Goal: Transaction & Acquisition: Purchase product/service

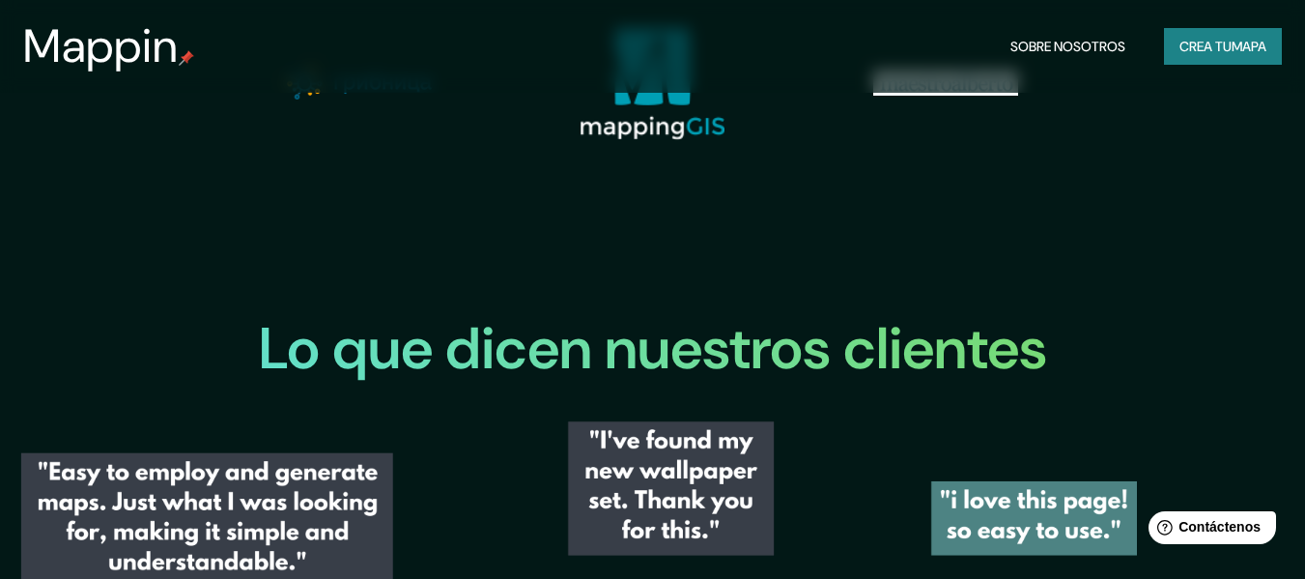
scroll to position [2018, 0]
click at [1216, 59] on button "Crea tu mapa" at bounding box center [1223, 46] width 118 height 37
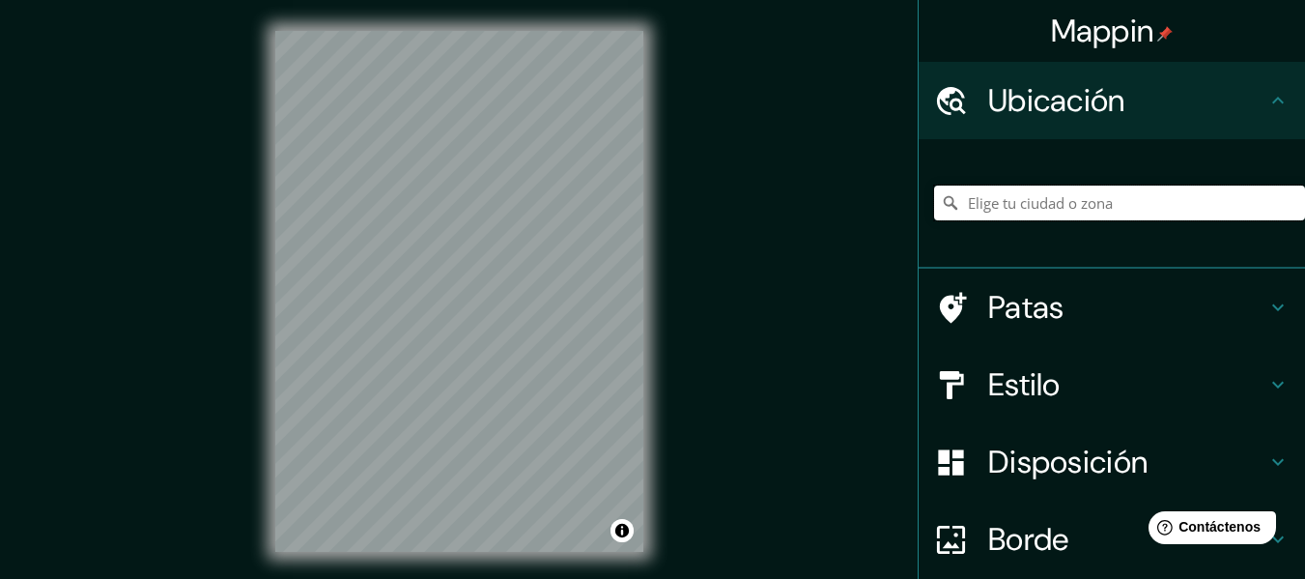
click at [1105, 198] on input "Elige tu ciudad o zona" at bounding box center [1119, 203] width 371 height 35
click at [1084, 208] on input "Elige tu ciudad o zona" at bounding box center [1119, 203] width 371 height 35
paste input "[GEOGRAPHIC_DATA]"
type input "Noord, [GEOGRAPHIC_DATA], [GEOGRAPHIC_DATA], [GEOGRAPHIC_DATA]"
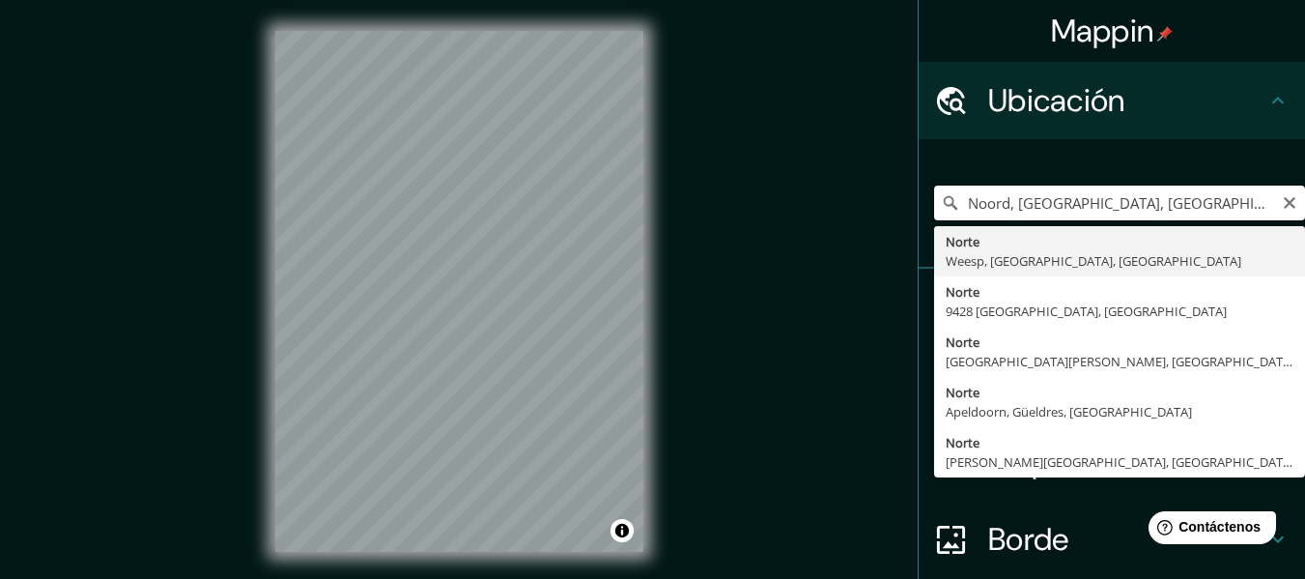
click at [1058, 218] on input "Noord, [GEOGRAPHIC_DATA], [GEOGRAPHIC_DATA], [GEOGRAPHIC_DATA]" at bounding box center [1119, 203] width 371 height 35
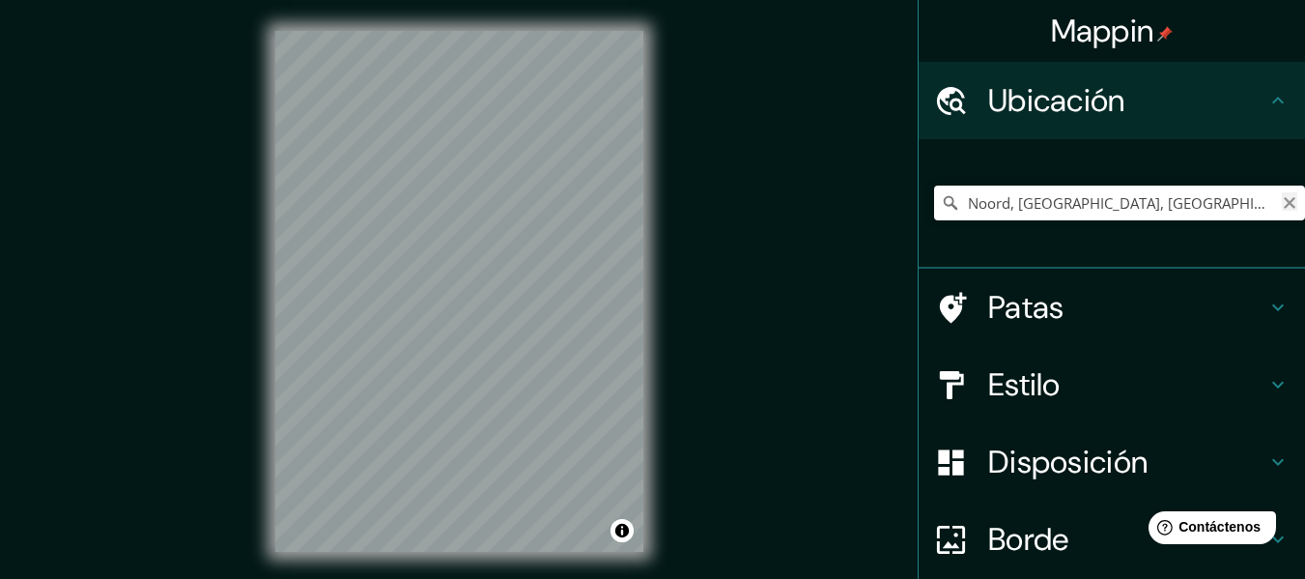
click at [1284, 203] on icon "Claro" at bounding box center [1290, 203] width 12 height 12
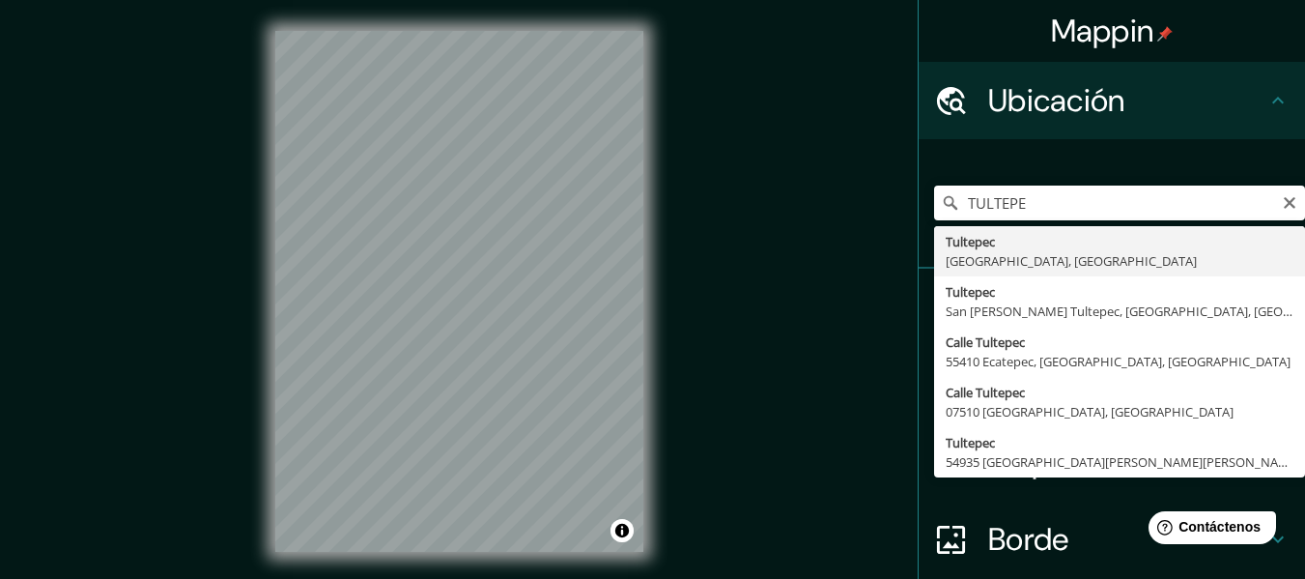
type input "Tultepec, [GEOGRAPHIC_DATA], [GEOGRAPHIC_DATA]"
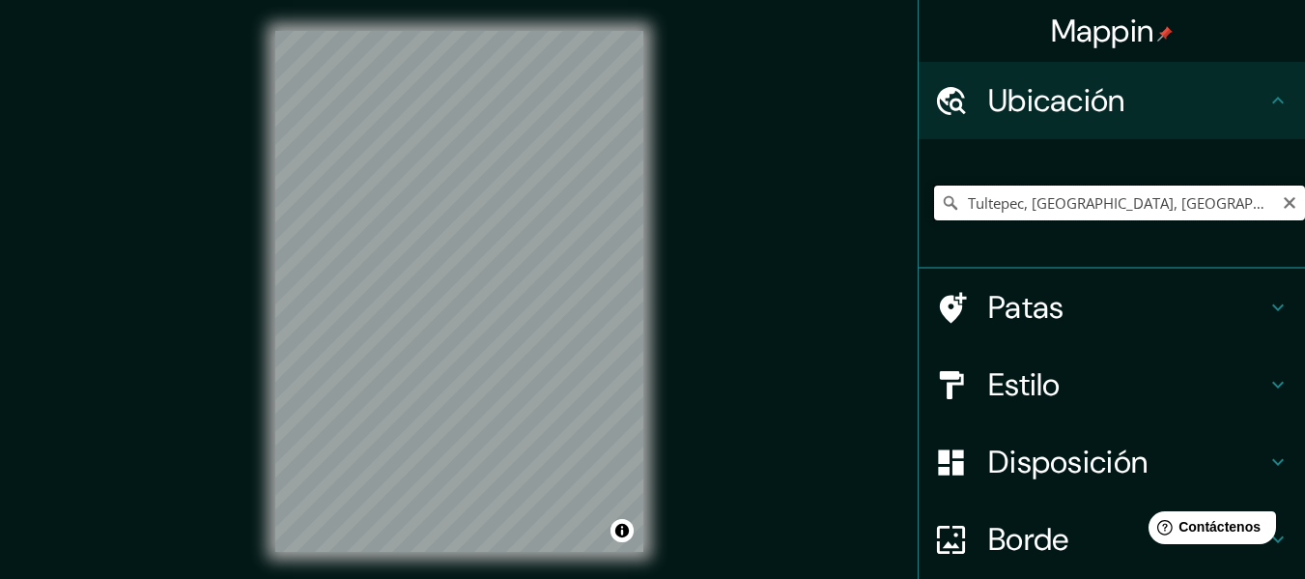
click at [1150, 206] on input "Tultepec, [GEOGRAPHIC_DATA], [GEOGRAPHIC_DATA]" at bounding box center [1119, 203] width 371 height 35
click at [1282, 198] on icon "Claro" at bounding box center [1289, 202] width 15 height 15
paste input "La Saucera Manzana 002, [GEOGRAPHIC_DATA], 54970 Tultepec, Méx."
type input "Tultepec, [GEOGRAPHIC_DATA], 54970, [GEOGRAPHIC_DATA]"
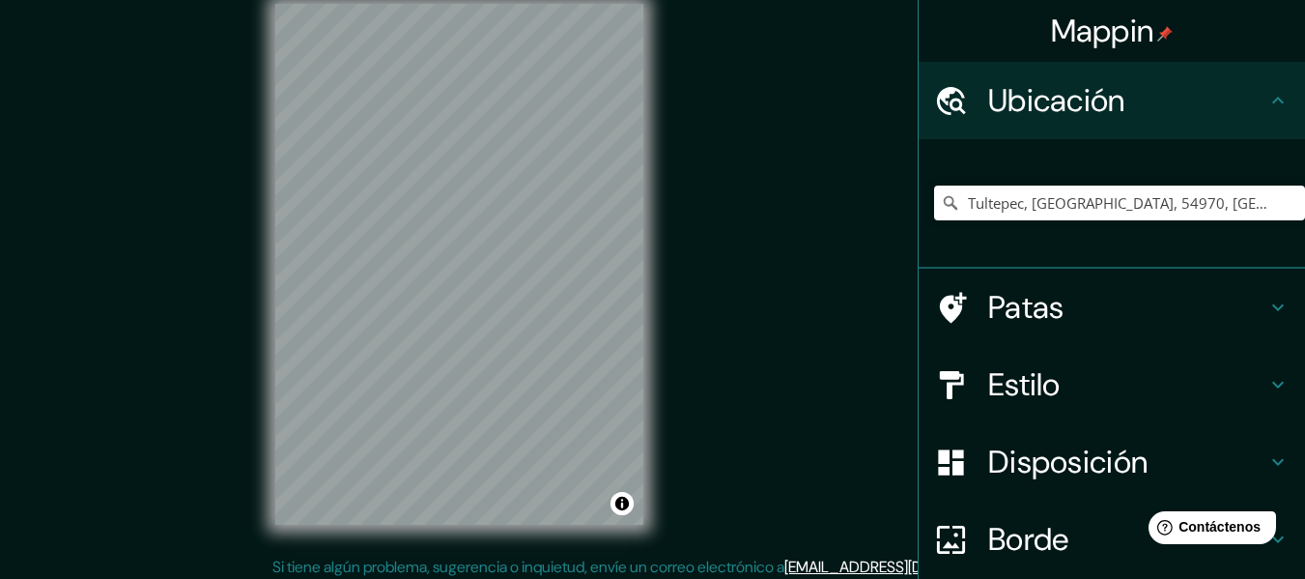
scroll to position [35, 0]
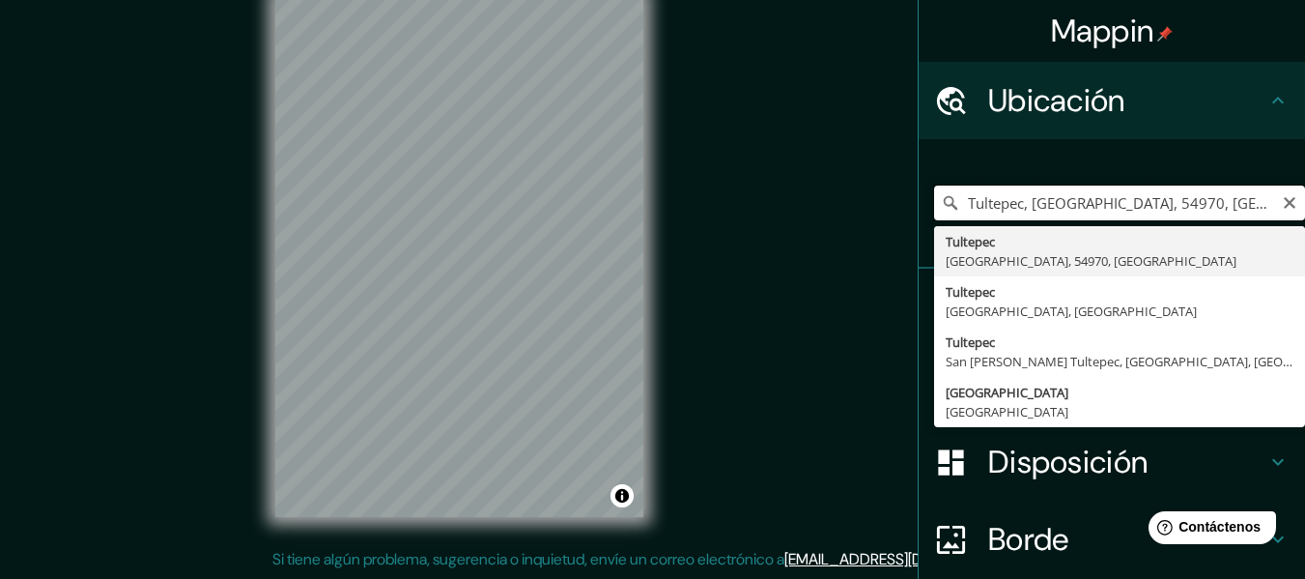
click at [1246, 199] on input "Tultepec, [GEOGRAPHIC_DATA], 54970, [GEOGRAPHIC_DATA]" at bounding box center [1119, 203] width 371 height 35
click at [1282, 201] on icon "Claro" at bounding box center [1289, 202] width 15 height 15
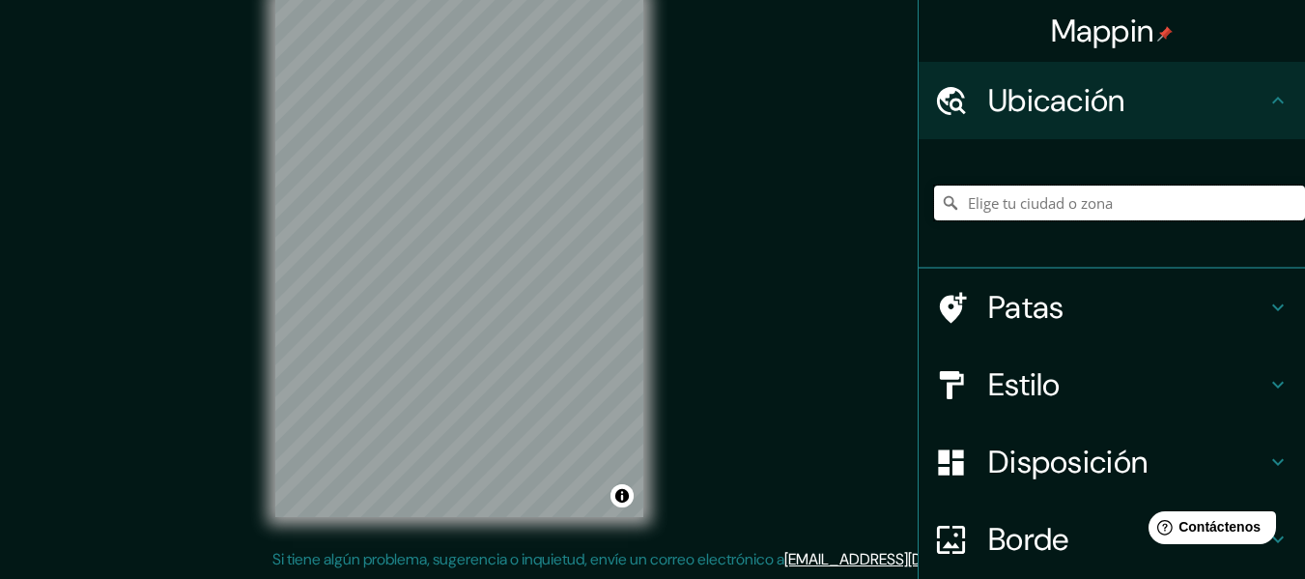
paste input "La Saucera Manzana 002, [GEOGRAPHIC_DATA], 54970 Tultepec, Méx."
type input "Tultepec, [GEOGRAPHIC_DATA], 54970, [GEOGRAPHIC_DATA]"
click at [1006, 538] on font "Borde" at bounding box center [1028, 539] width 81 height 41
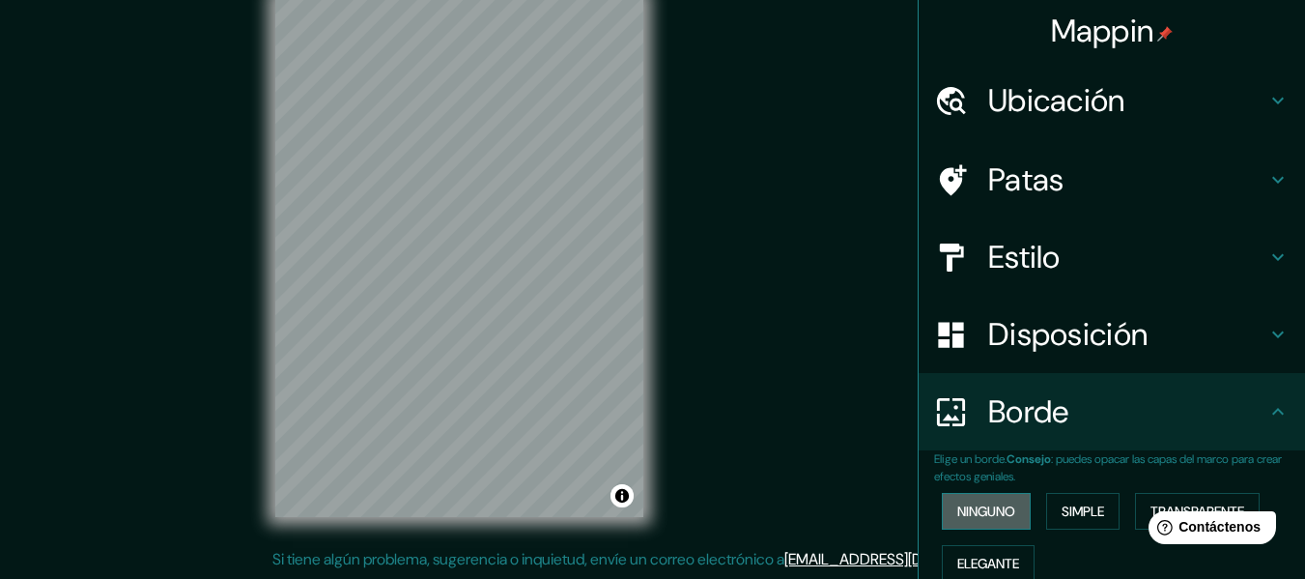
click at [992, 516] on font "Ninguno" at bounding box center [987, 510] width 58 height 17
click at [1048, 503] on button "Simple" at bounding box center [1082, 511] width 73 height 37
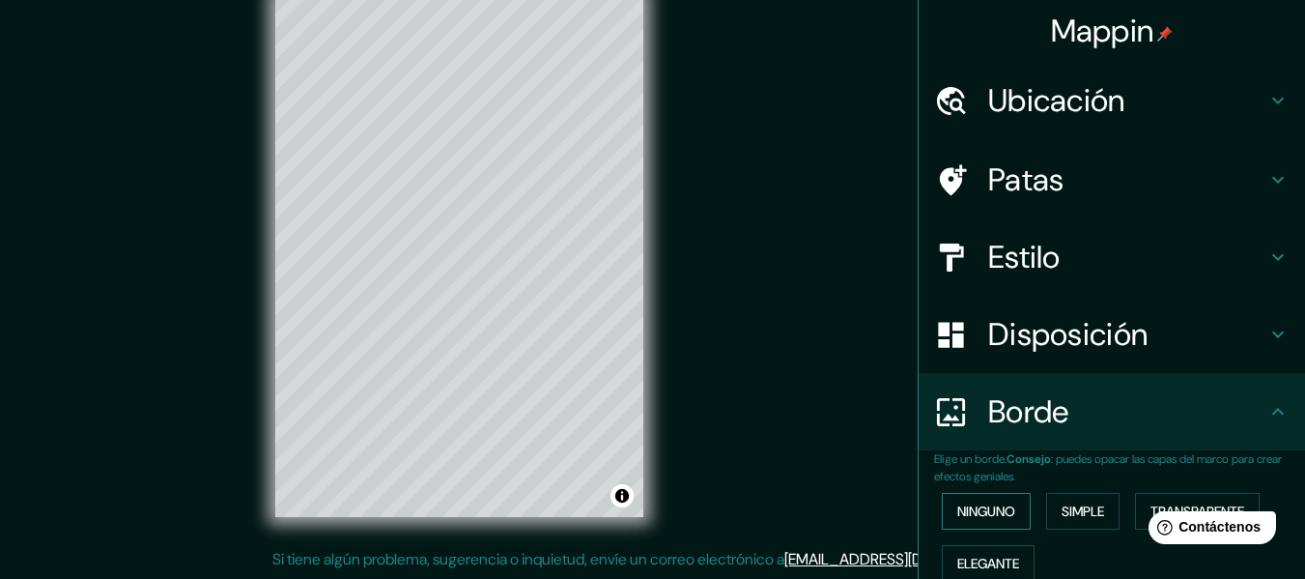
click at [980, 511] on font "Ninguno" at bounding box center [987, 510] width 58 height 17
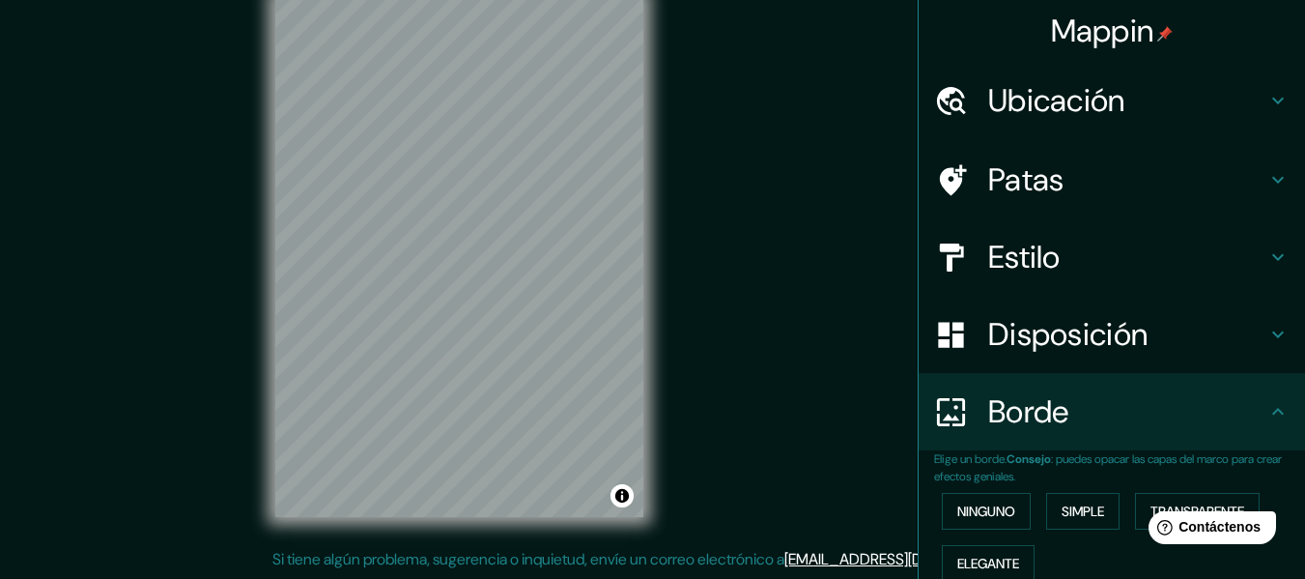
click at [1034, 337] on font "Disposición" at bounding box center [1067, 334] width 159 height 41
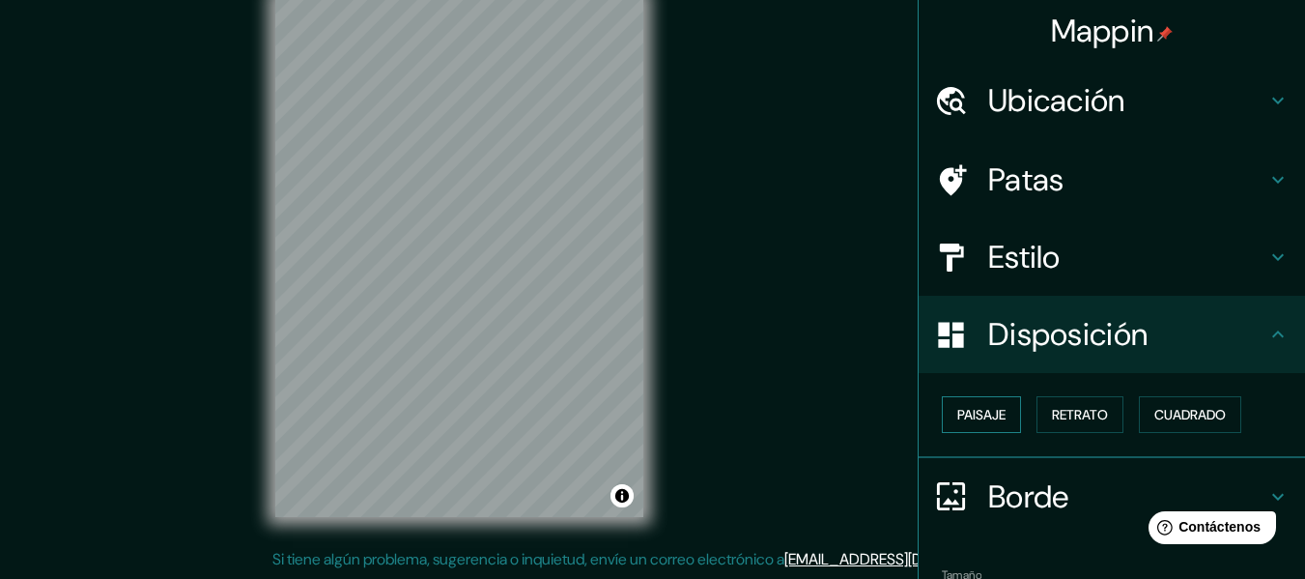
click at [963, 422] on font "Paisaje" at bounding box center [982, 414] width 48 height 17
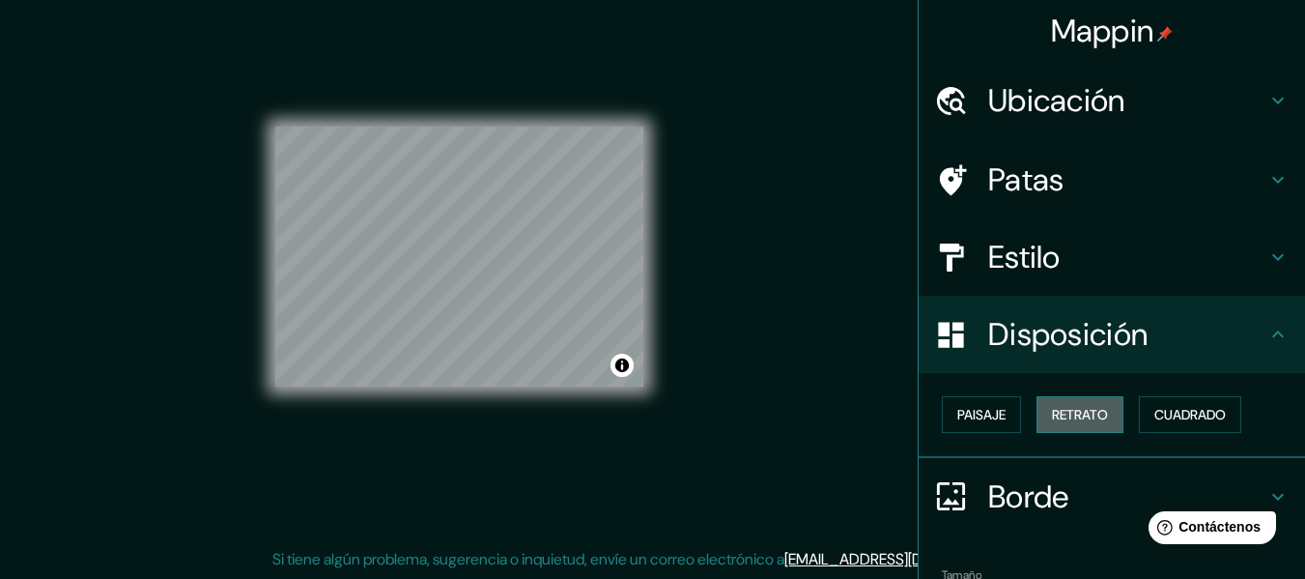
click at [1080, 415] on font "Retrato" at bounding box center [1080, 414] width 56 height 17
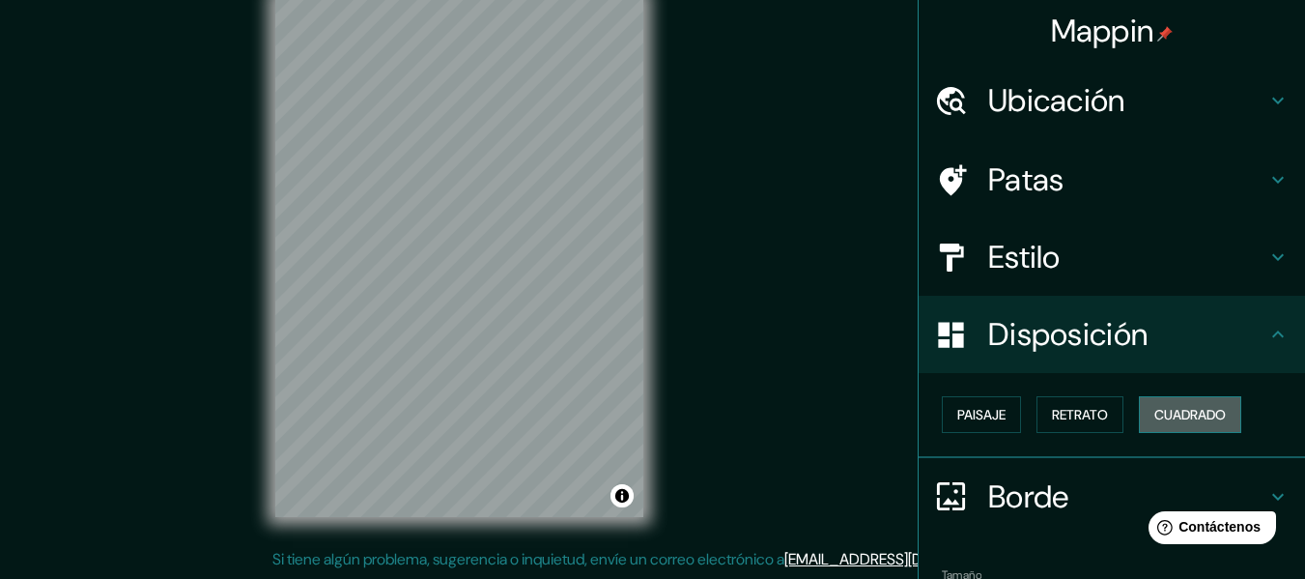
click at [1185, 408] on font "Cuadrado" at bounding box center [1191, 414] width 72 height 17
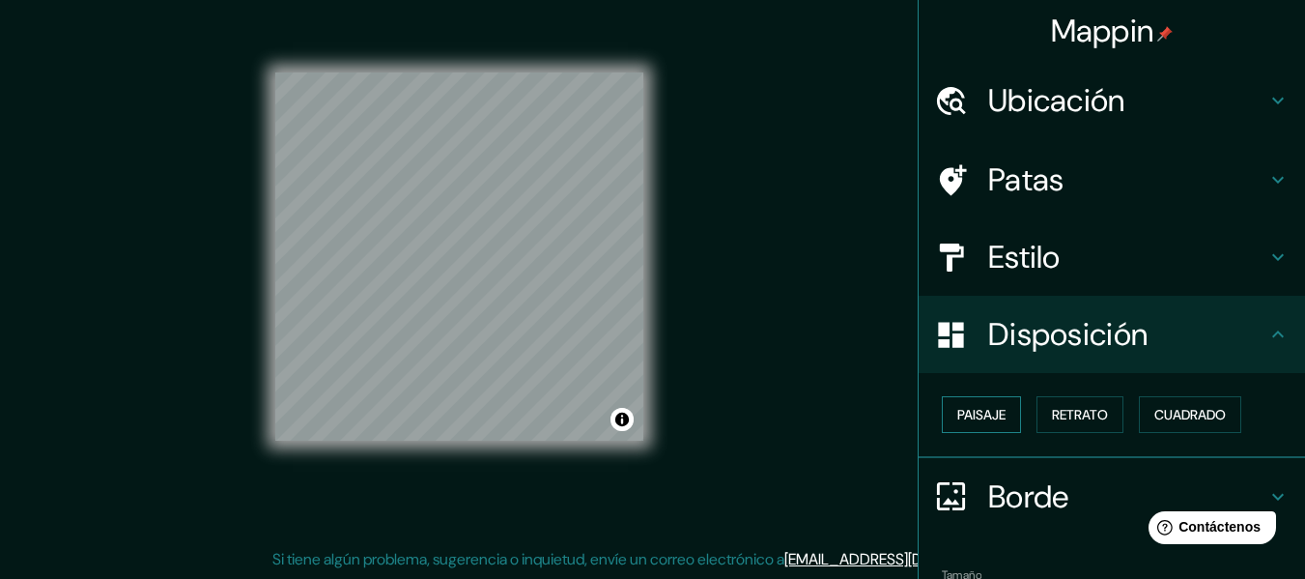
click at [967, 415] on font "Paisaje" at bounding box center [982, 414] width 48 height 17
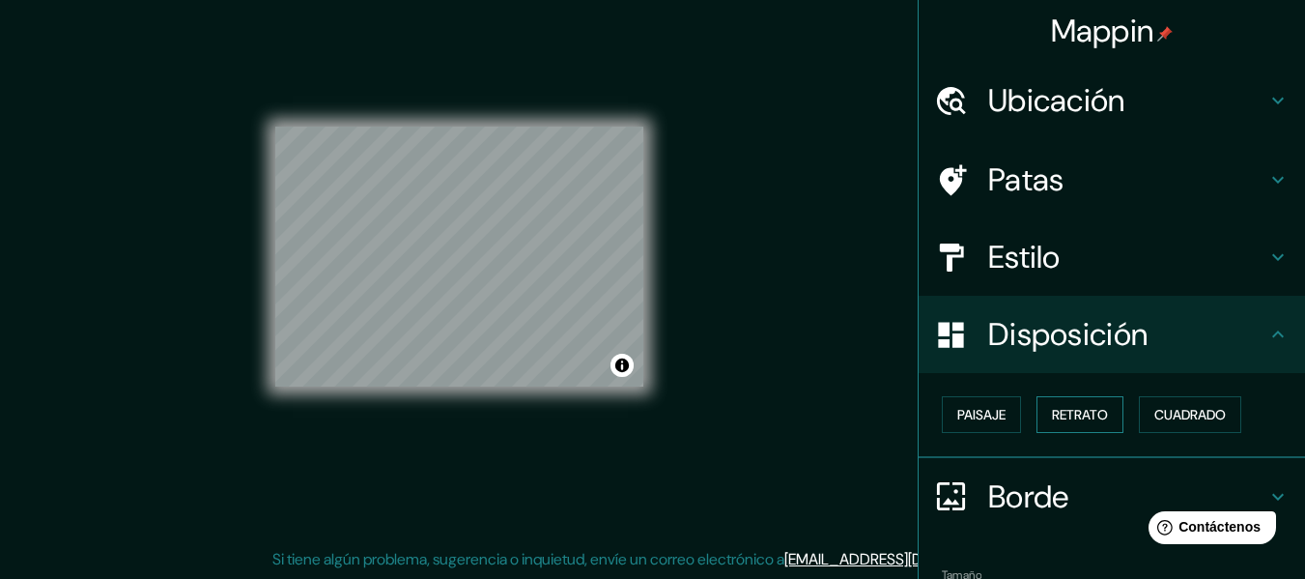
click at [1060, 413] on font "Retrato" at bounding box center [1080, 414] width 56 height 17
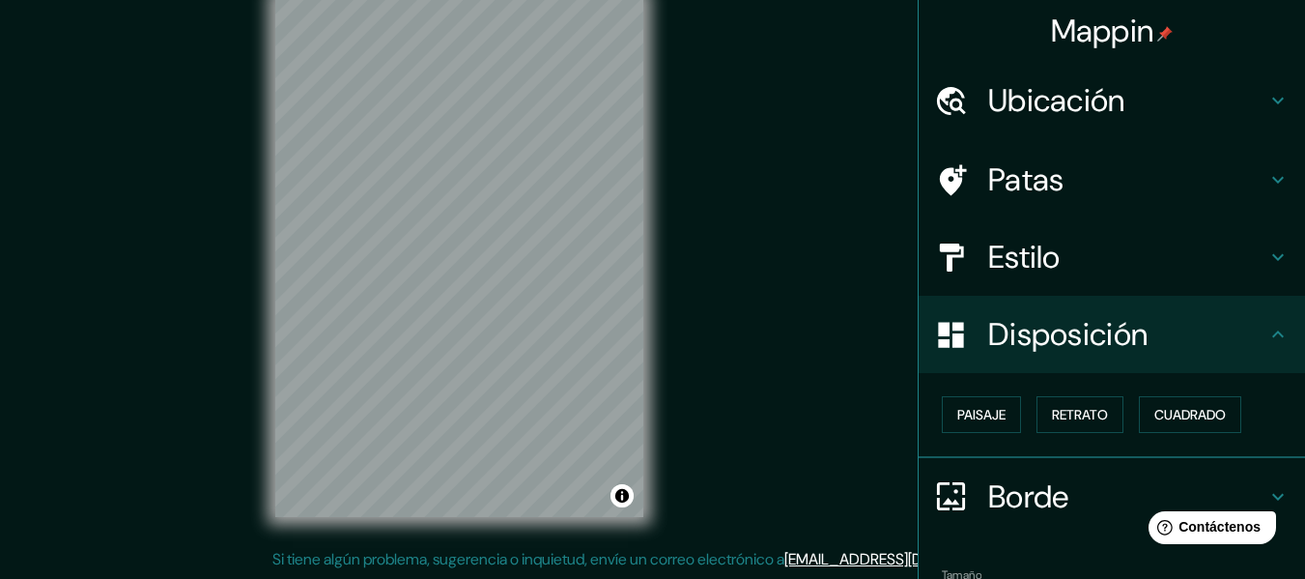
click at [1109, 243] on h4 "Estilo" at bounding box center [1127, 257] width 278 height 39
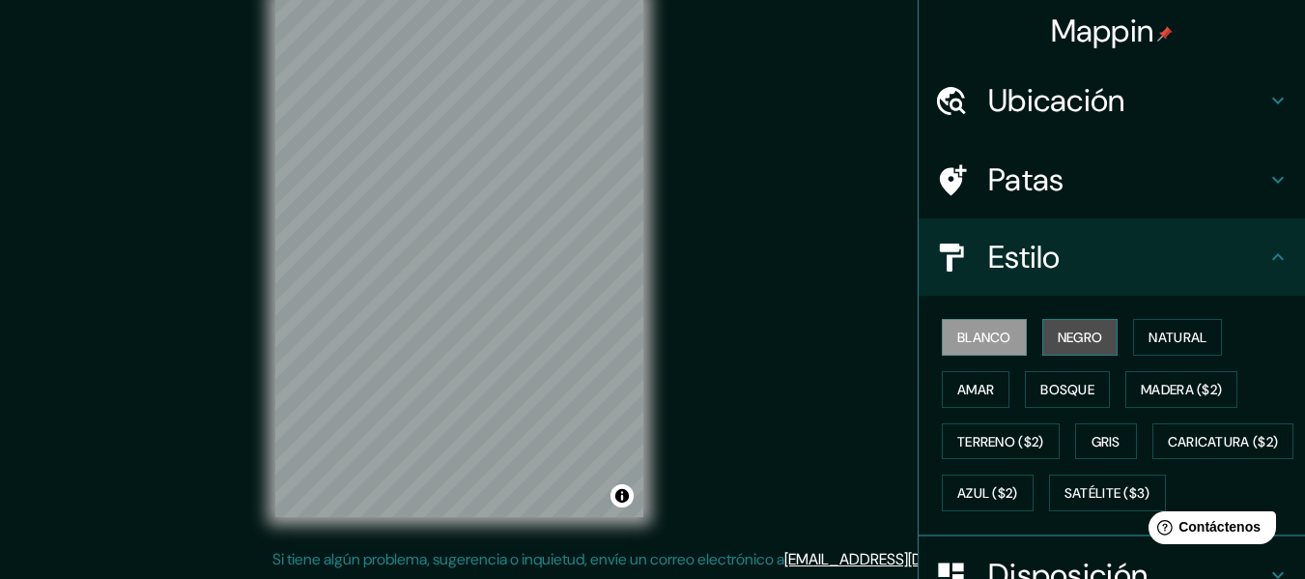
click at [1085, 342] on font "Negro" at bounding box center [1080, 337] width 45 height 17
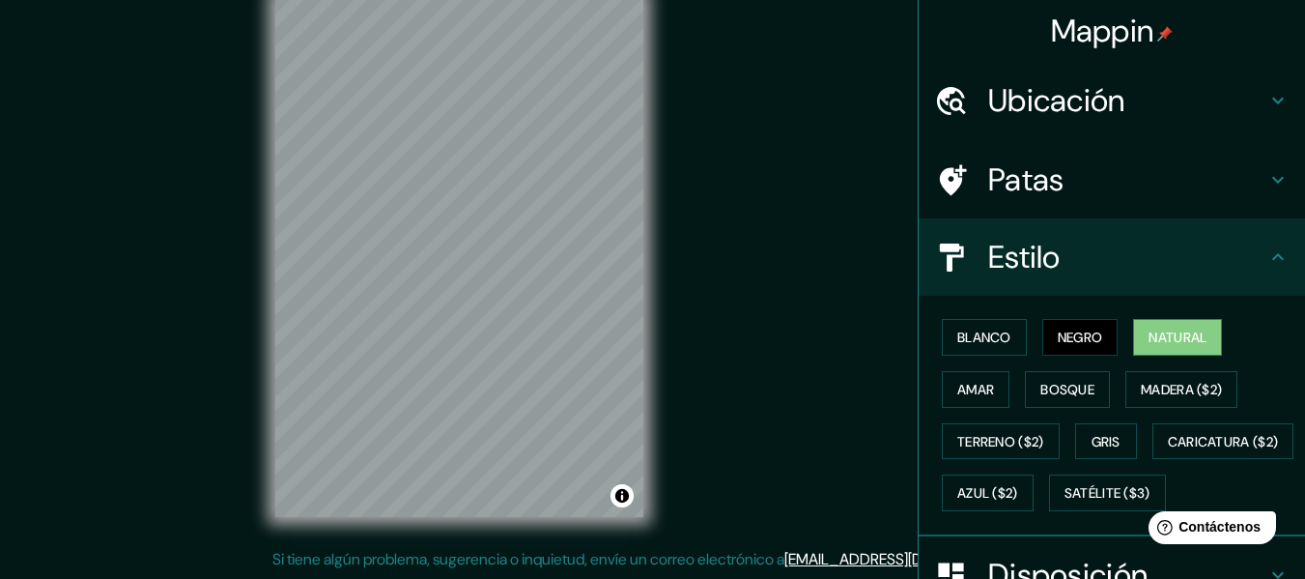
click at [1149, 337] on font "Natural" at bounding box center [1178, 337] width 58 height 17
click at [1102, 444] on font "Gris" at bounding box center [1106, 441] width 29 height 17
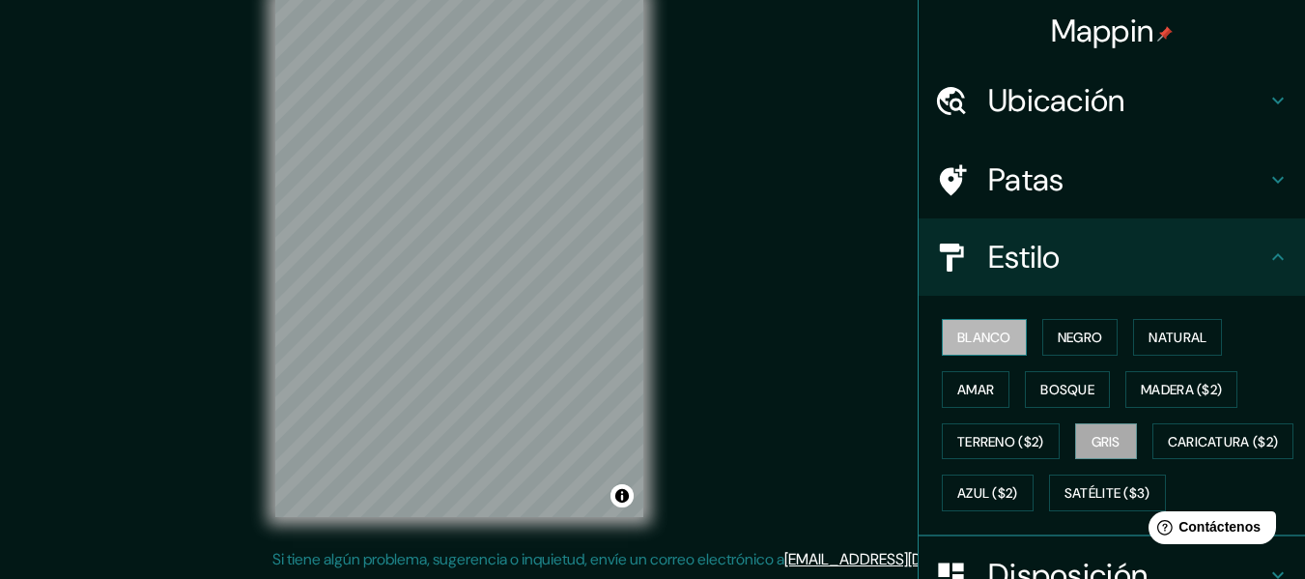
click at [998, 336] on font "Blanco" at bounding box center [985, 337] width 54 height 17
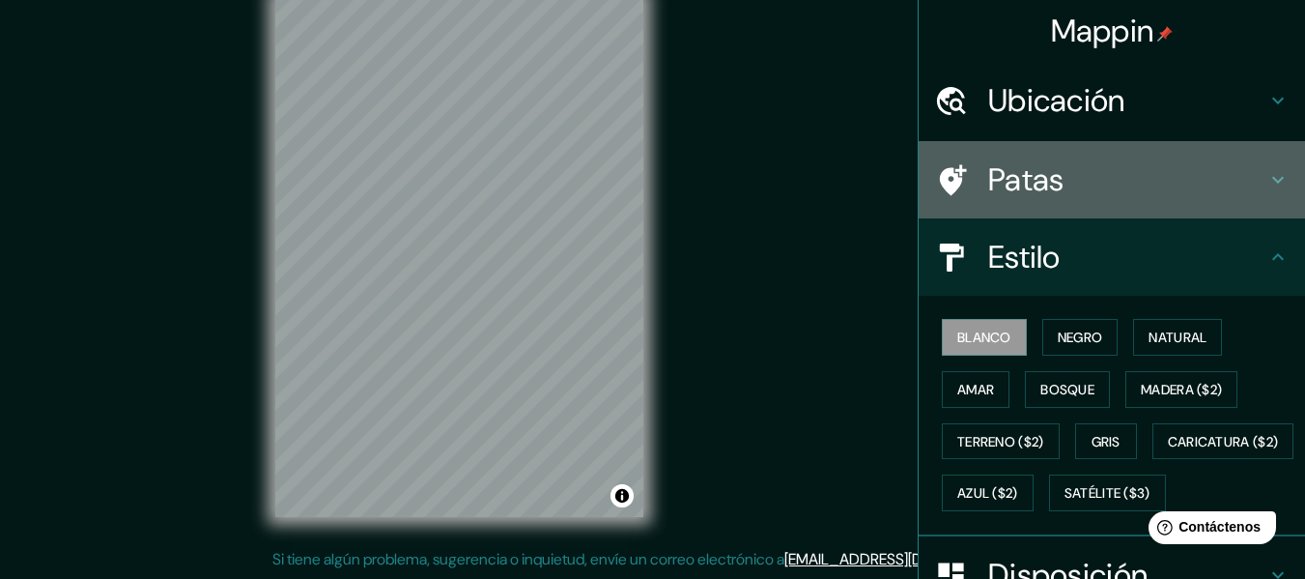
click at [1063, 169] on h4 "Patas" at bounding box center [1127, 179] width 278 height 39
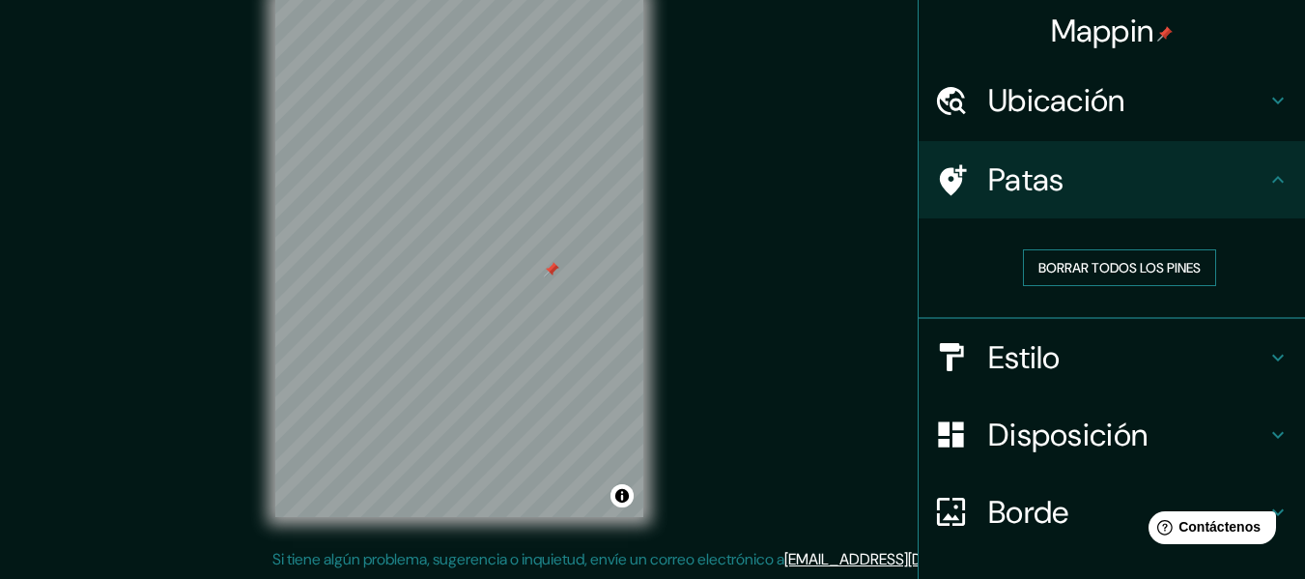
drag, startPoint x: 660, startPoint y: 259, endPoint x: 1088, endPoint y: 271, distance: 428.2
click at [1088, 271] on font "Borrar todos los pines" at bounding box center [1120, 267] width 162 height 17
click at [1216, 90] on h4 "Ubicación" at bounding box center [1127, 100] width 278 height 39
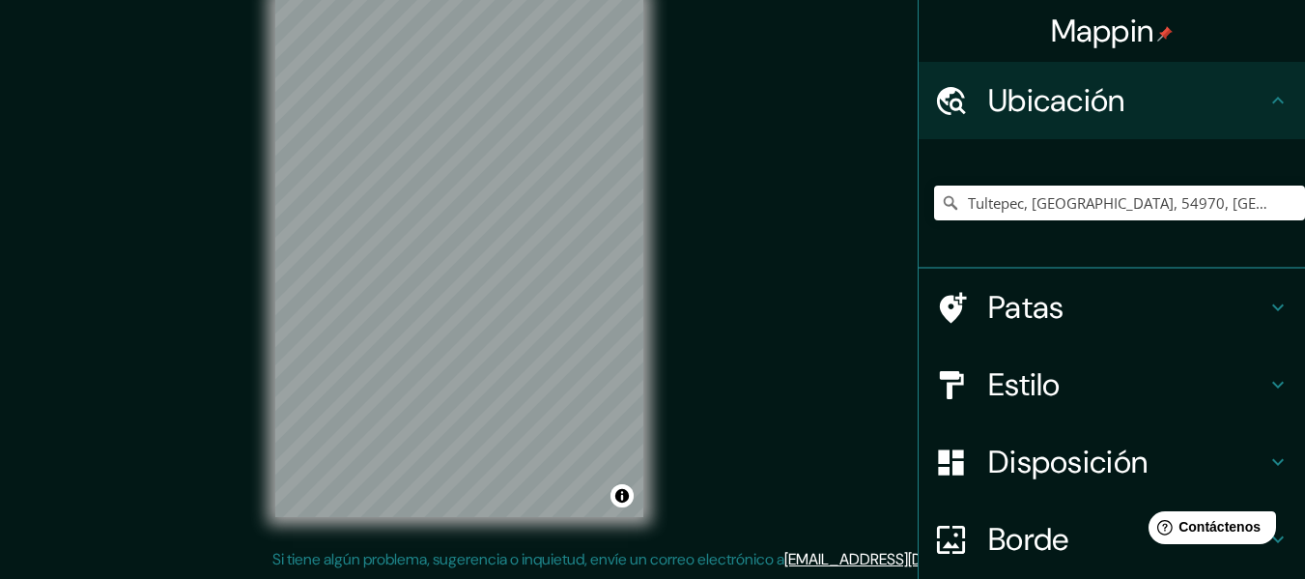
click at [1267, 93] on icon at bounding box center [1278, 100] width 23 height 23
click at [966, 390] on div at bounding box center [961, 385] width 54 height 34
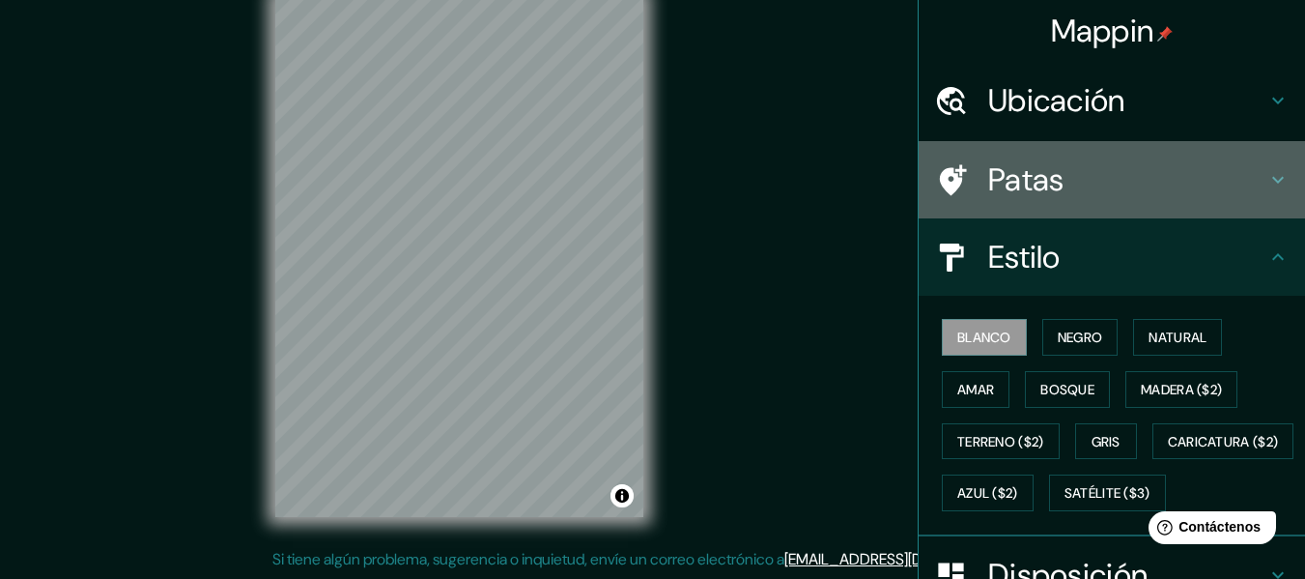
drag, startPoint x: 1002, startPoint y: 186, endPoint x: 927, endPoint y: 201, distance: 76.9
click at [999, 186] on font "Patas" at bounding box center [1026, 179] width 76 height 41
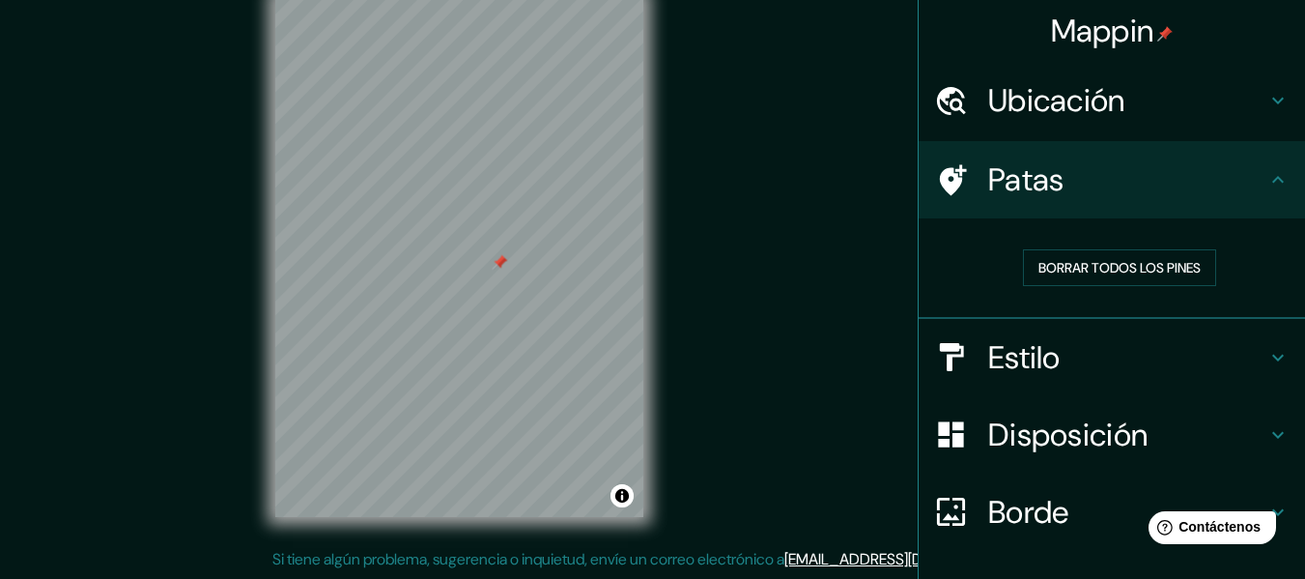
click at [501, 263] on div at bounding box center [499, 262] width 15 height 15
click at [497, 268] on div at bounding box center [500, 265] width 15 height 15
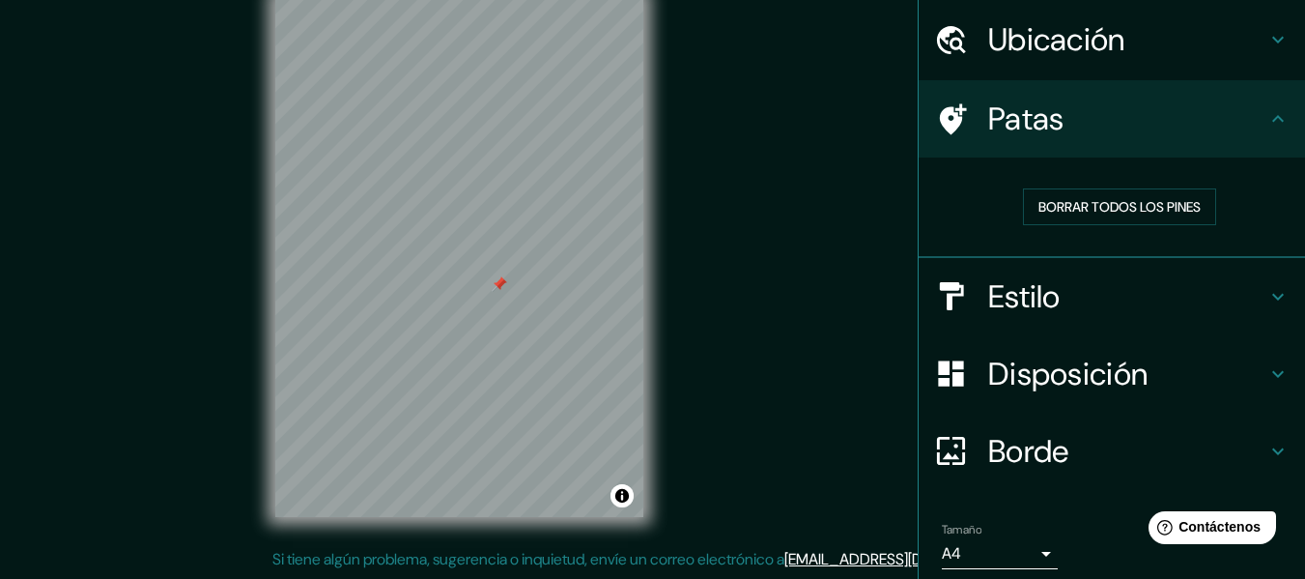
scroll to position [133, 0]
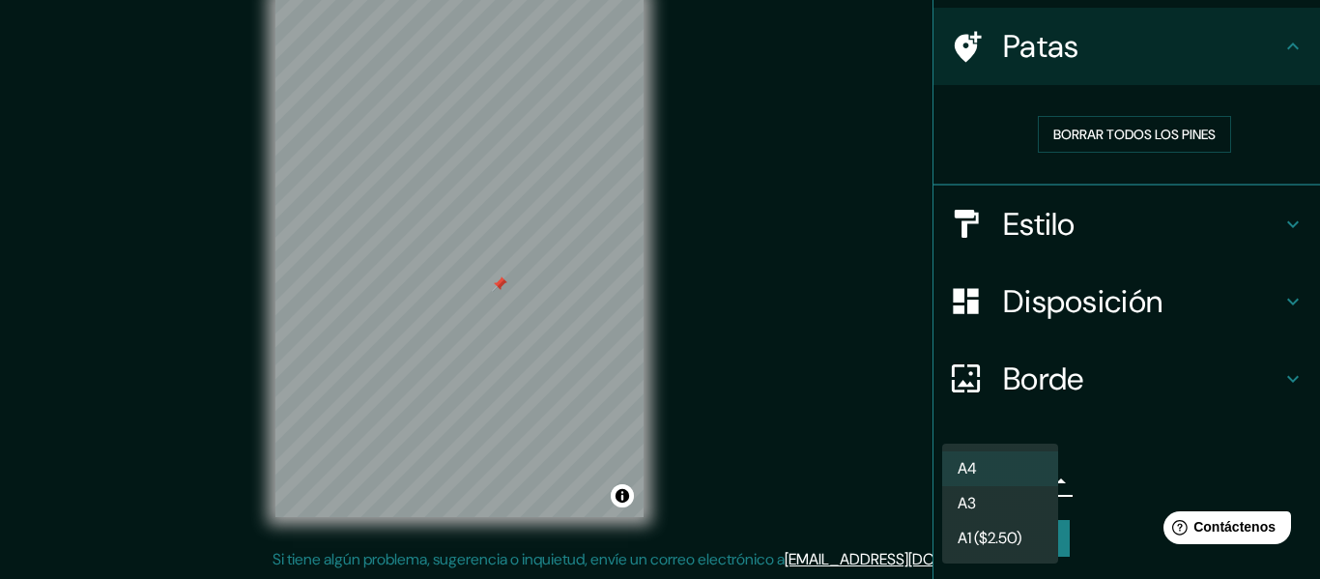
click at [1016, 486] on body "Mappin Ubicación Tultepec, [GEOGRAPHIC_DATA], [GEOGRAPHIC_DATA] [GEOGRAPHIC_DAT…" at bounding box center [660, 254] width 1320 height 579
click at [1019, 506] on li "A3" at bounding box center [1000, 505] width 116 height 36
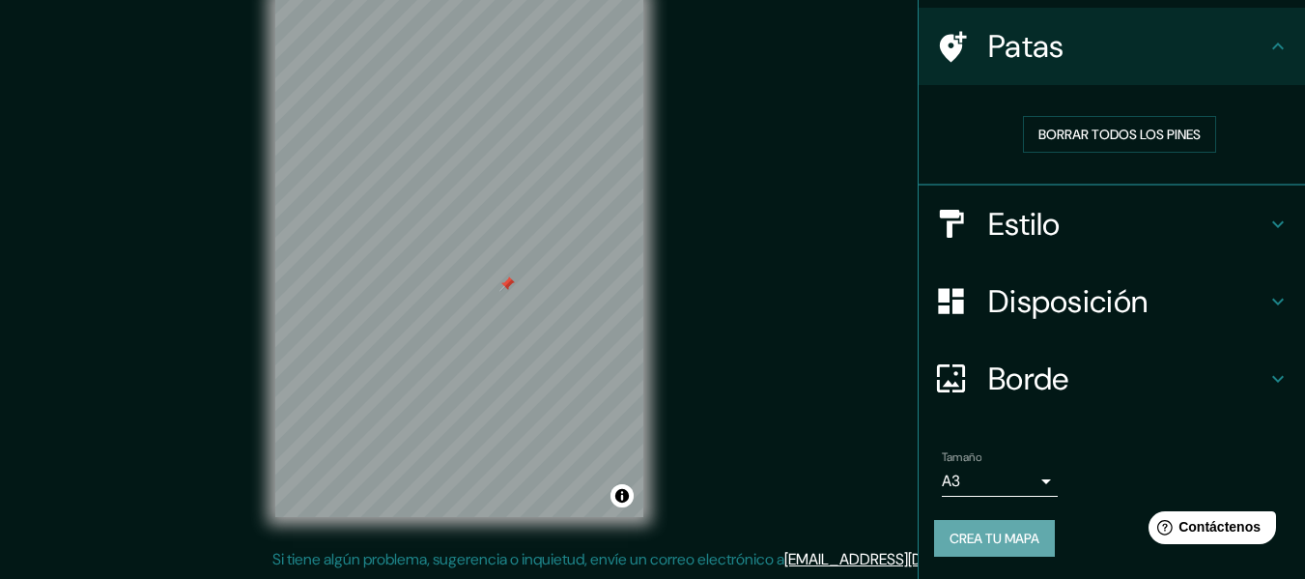
click at [998, 526] on font "Crea tu mapa" at bounding box center [995, 538] width 90 height 25
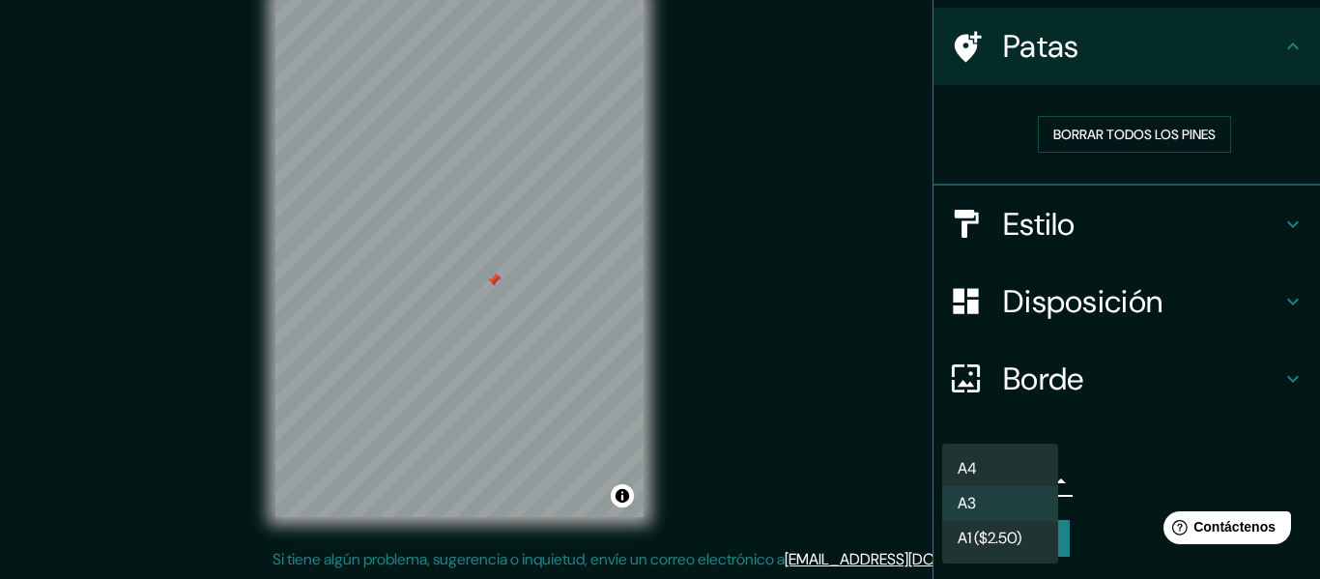
click at [1027, 480] on body "Mappin Ubicación Tultepec, [GEOGRAPHIC_DATA], [GEOGRAPHIC_DATA] [GEOGRAPHIC_DAT…" at bounding box center [660, 254] width 1320 height 579
click at [991, 456] on li "A4" at bounding box center [1000, 469] width 116 height 36
type input "single"
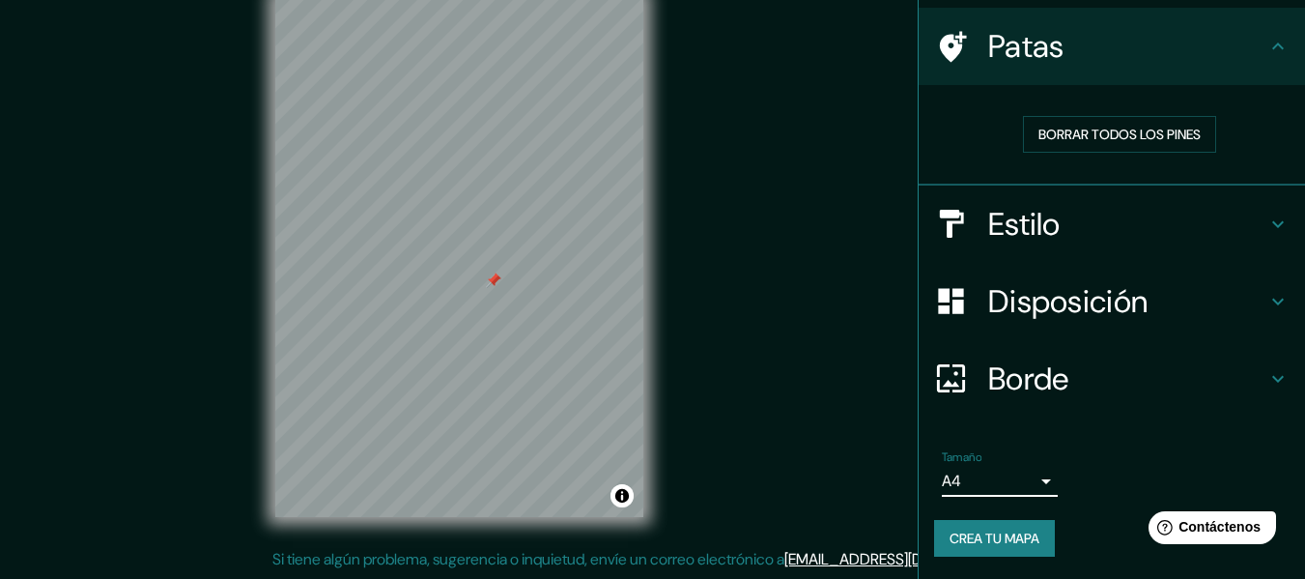
click at [980, 535] on font "Crea tu mapa" at bounding box center [995, 537] width 90 height 17
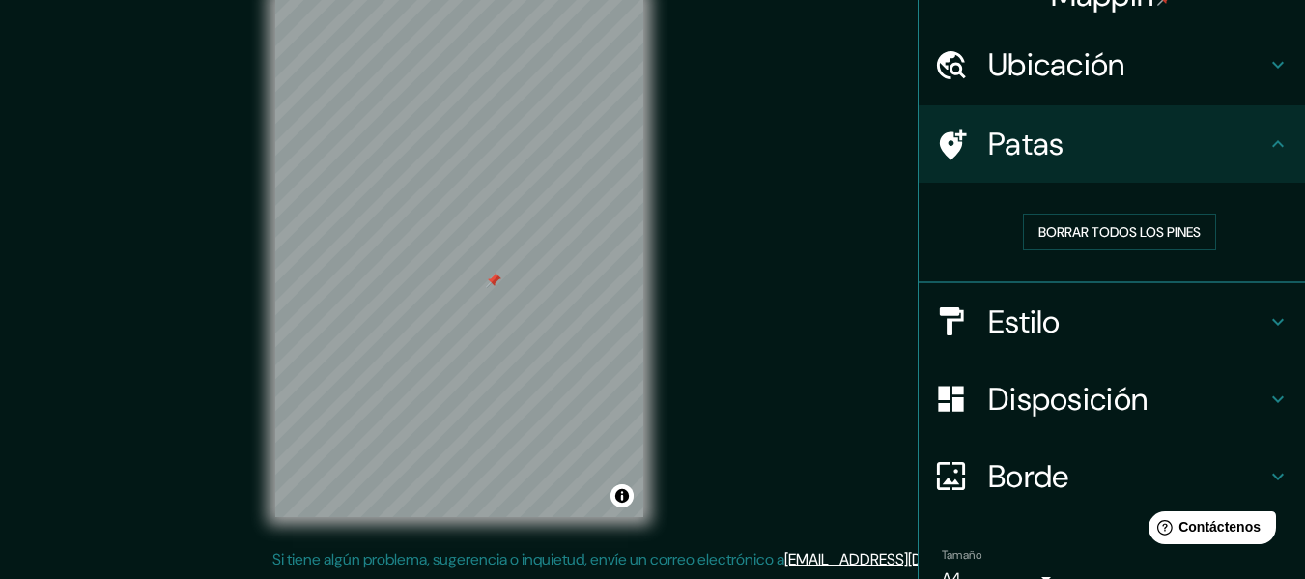
scroll to position [0, 0]
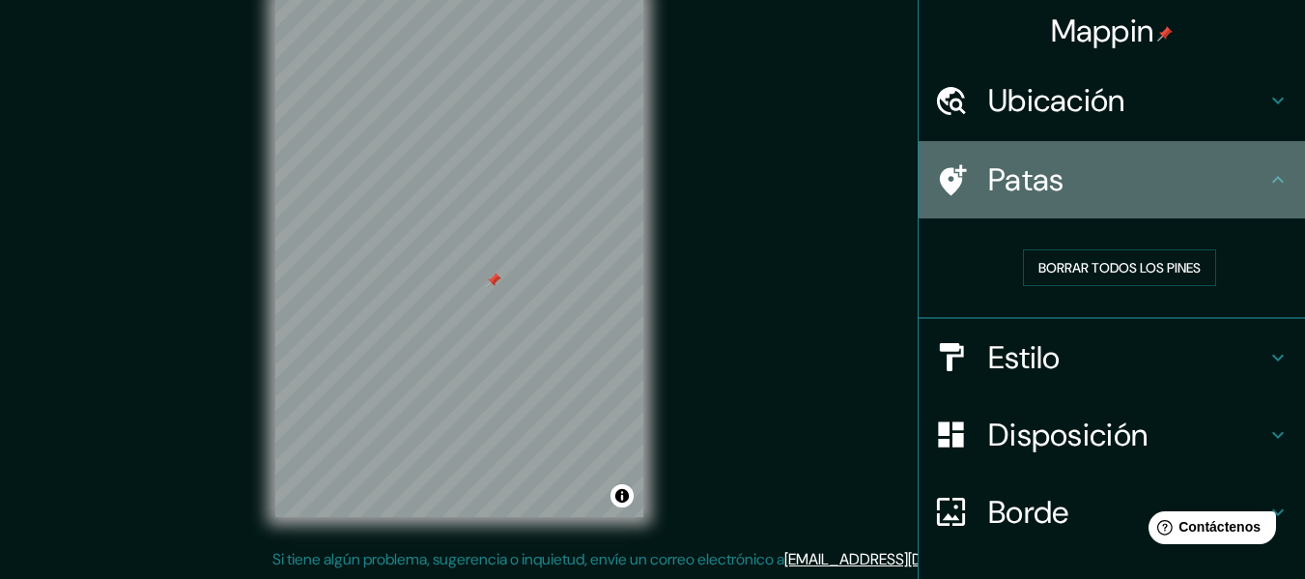
click at [1251, 186] on div "Patas" at bounding box center [1112, 179] width 386 height 77
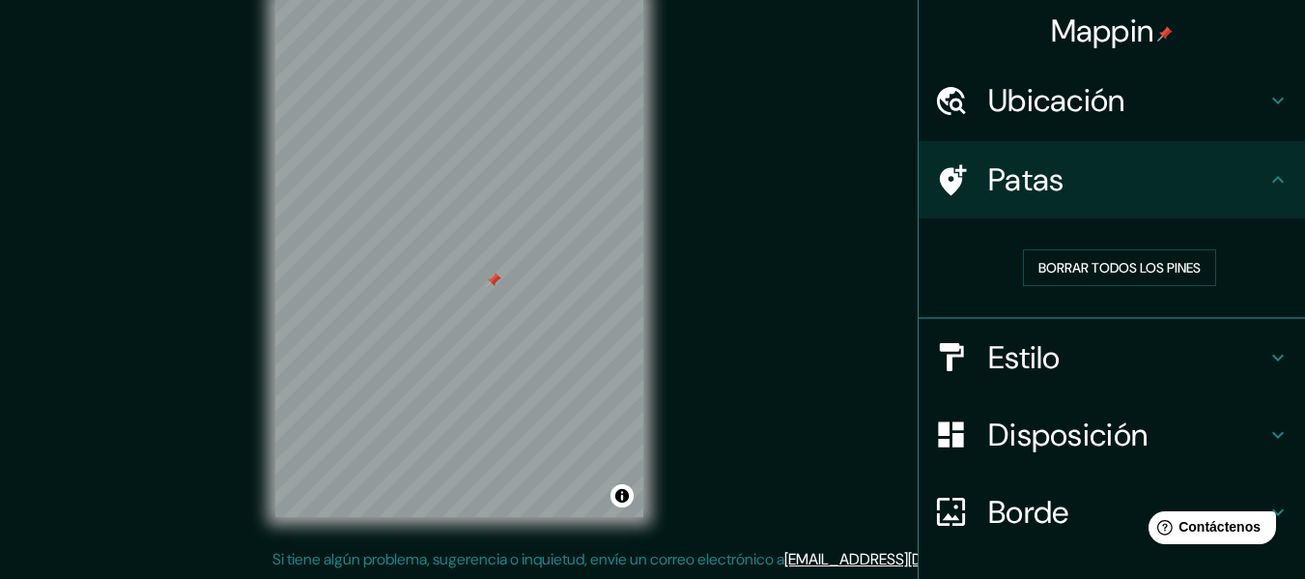
click at [1267, 184] on icon at bounding box center [1278, 179] width 23 height 23
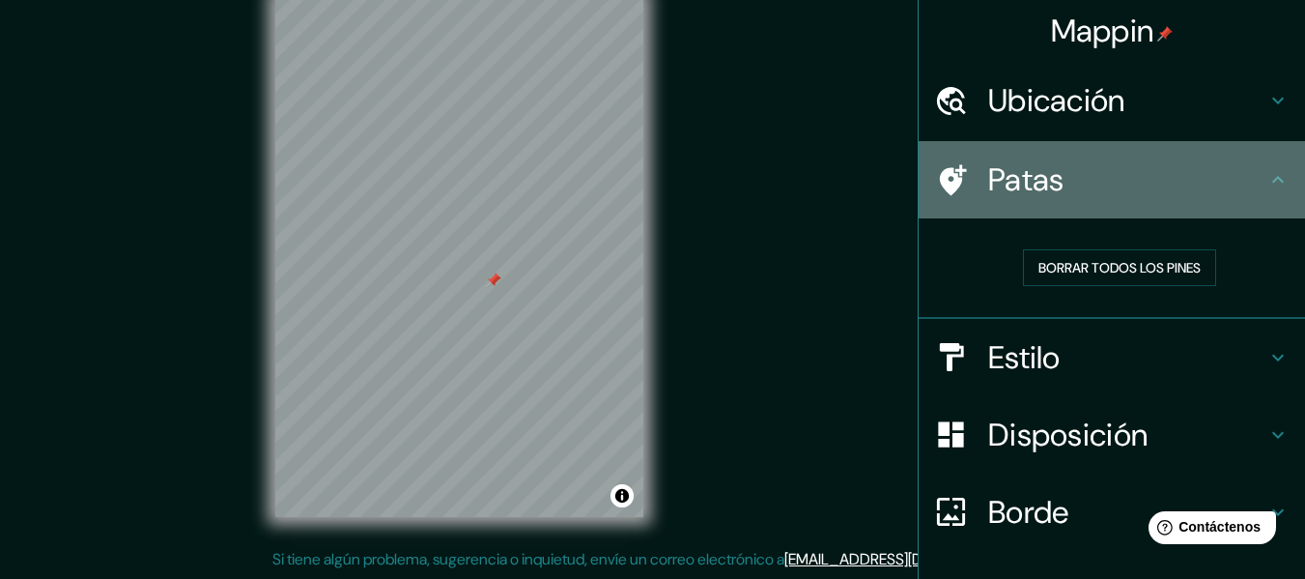
click at [1267, 170] on icon at bounding box center [1278, 179] width 23 height 23
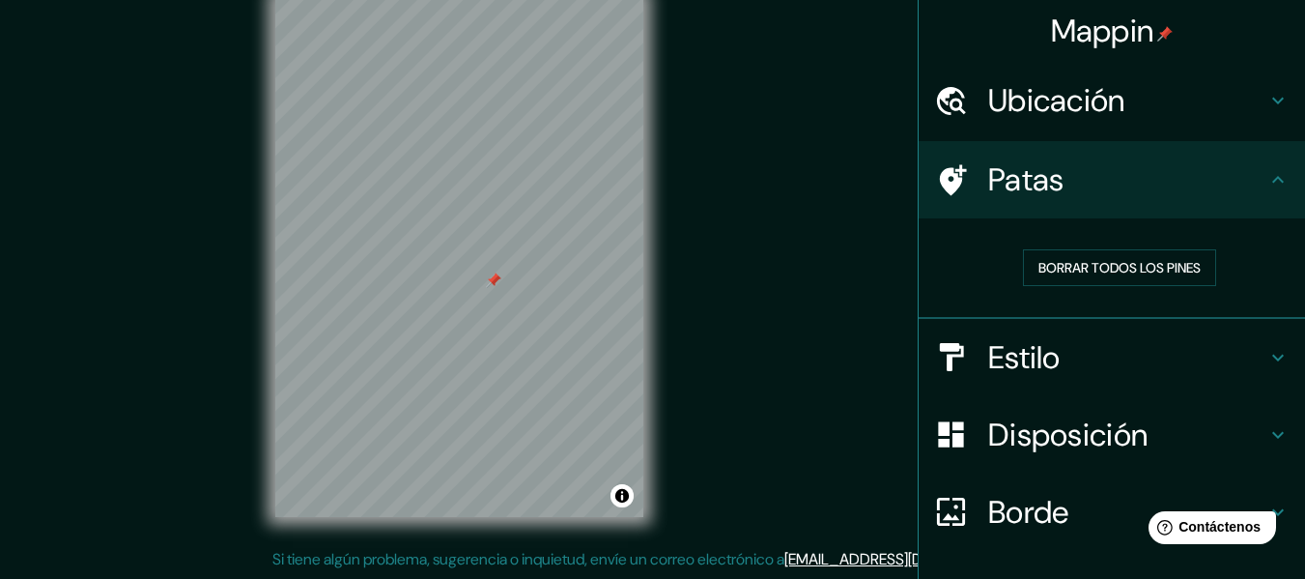
click at [1267, 95] on icon at bounding box center [1278, 100] width 23 height 23
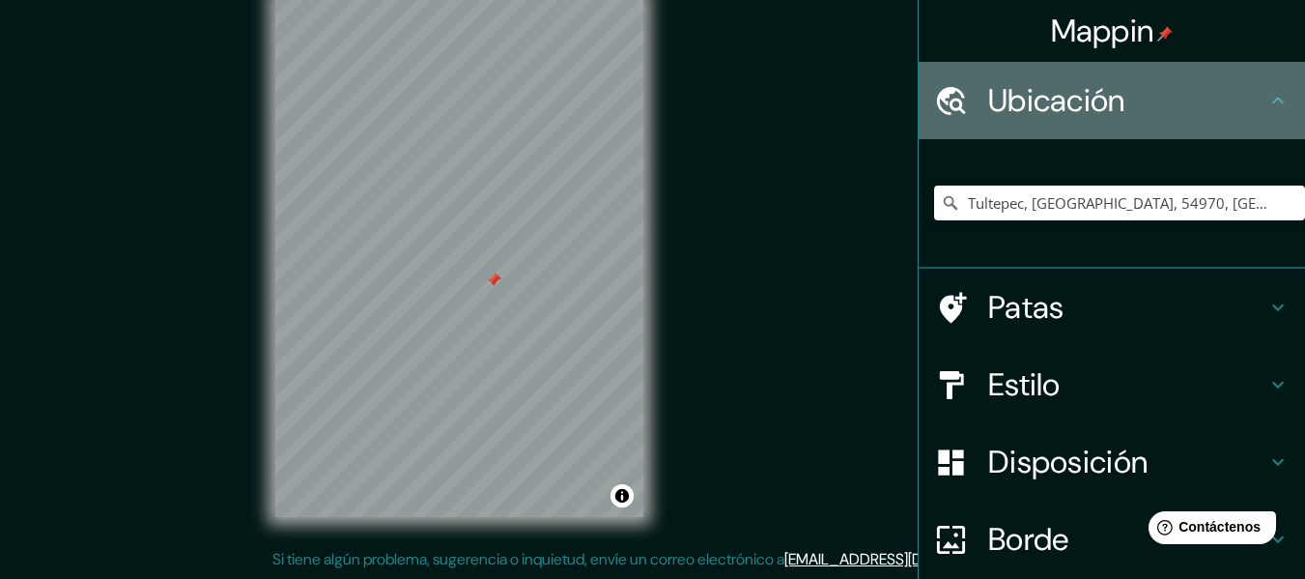
click at [1267, 95] on icon at bounding box center [1278, 100] width 23 height 23
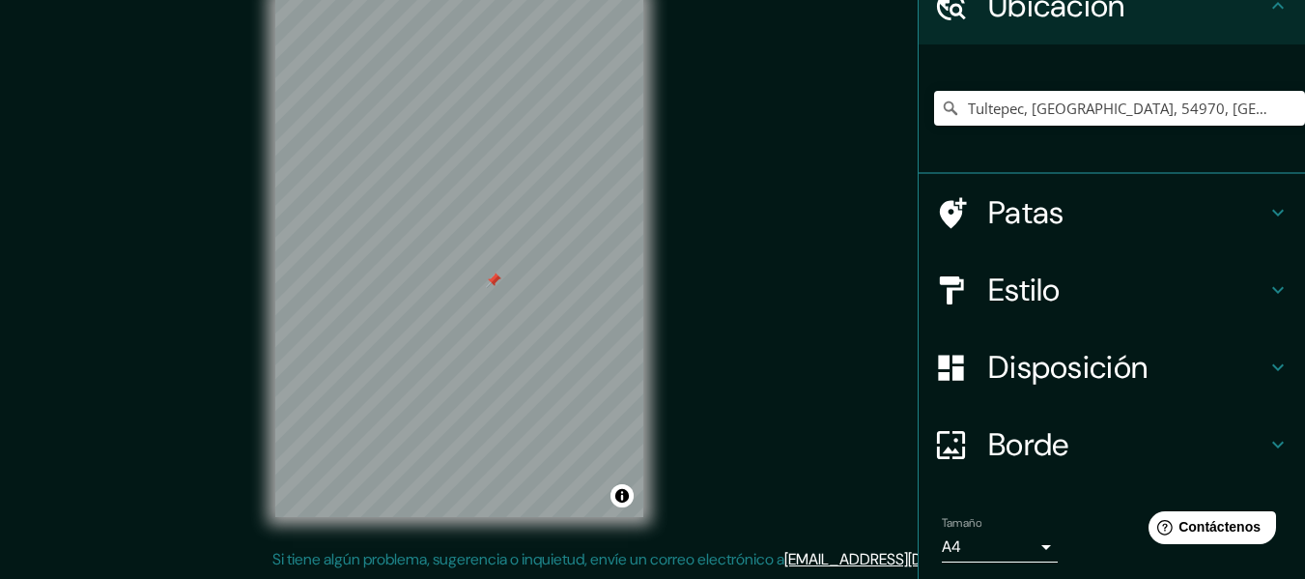
scroll to position [161, 0]
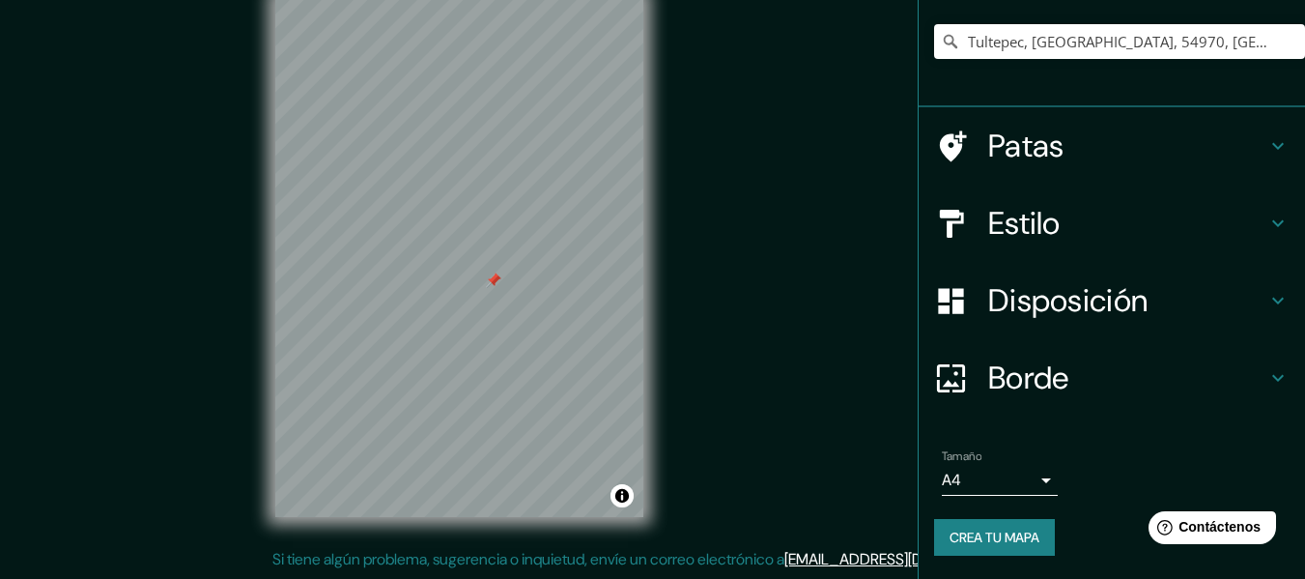
click at [1016, 542] on font "Crea tu mapa" at bounding box center [995, 537] width 90 height 17
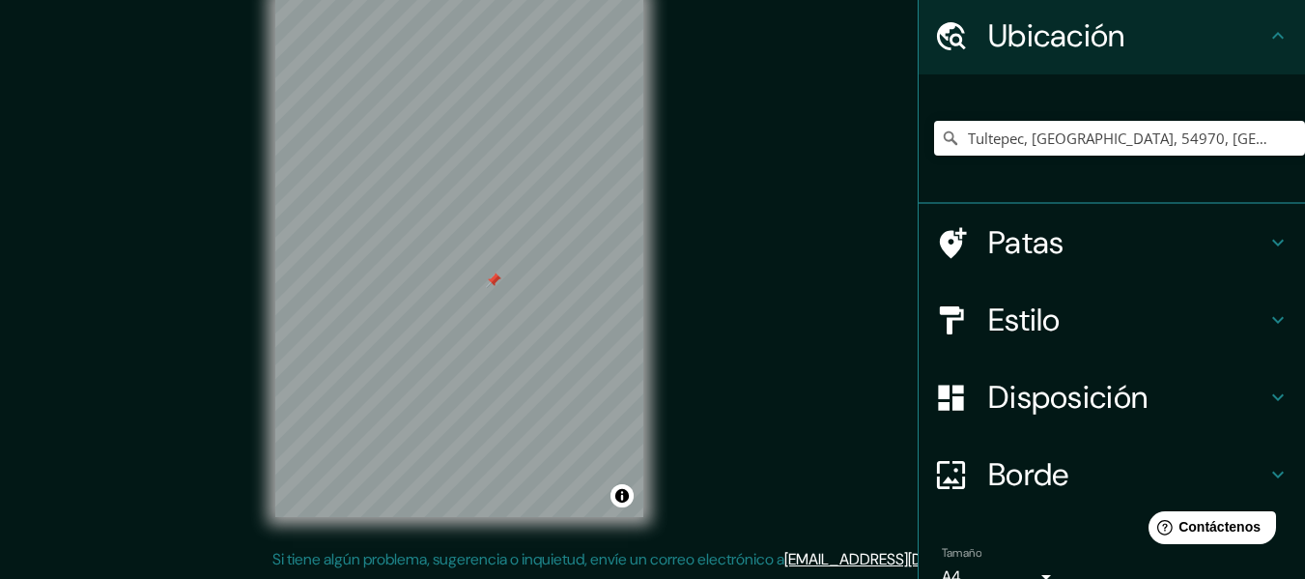
scroll to position [97, 0]
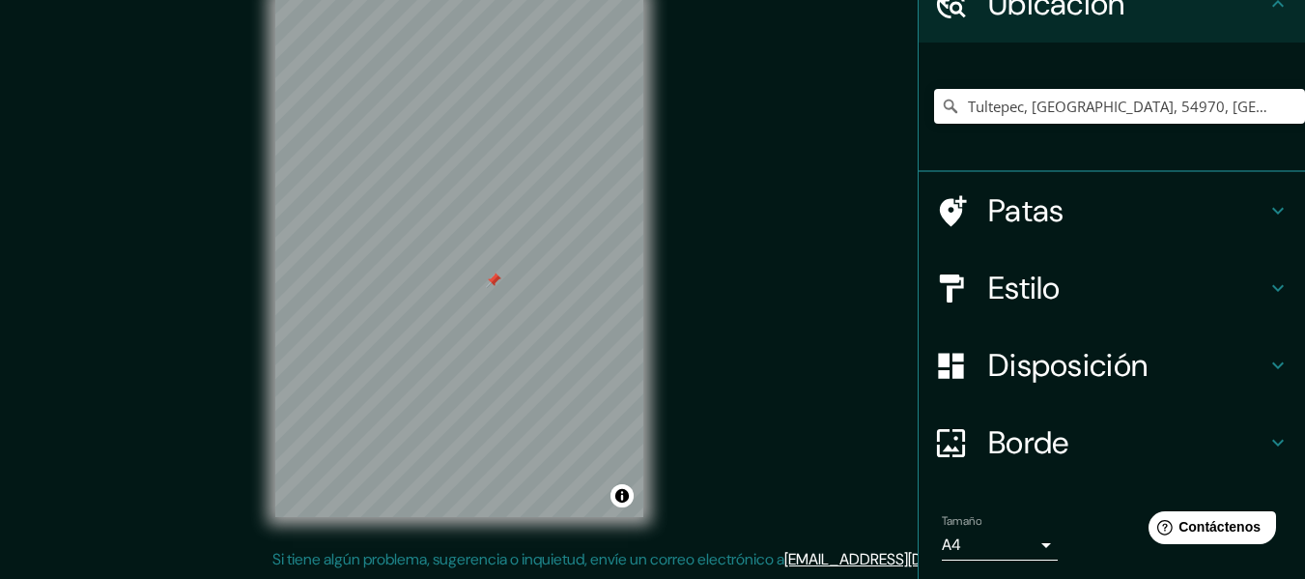
click at [1058, 296] on h4 "Estilo" at bounding box center [1127, 288] width 278 height 39
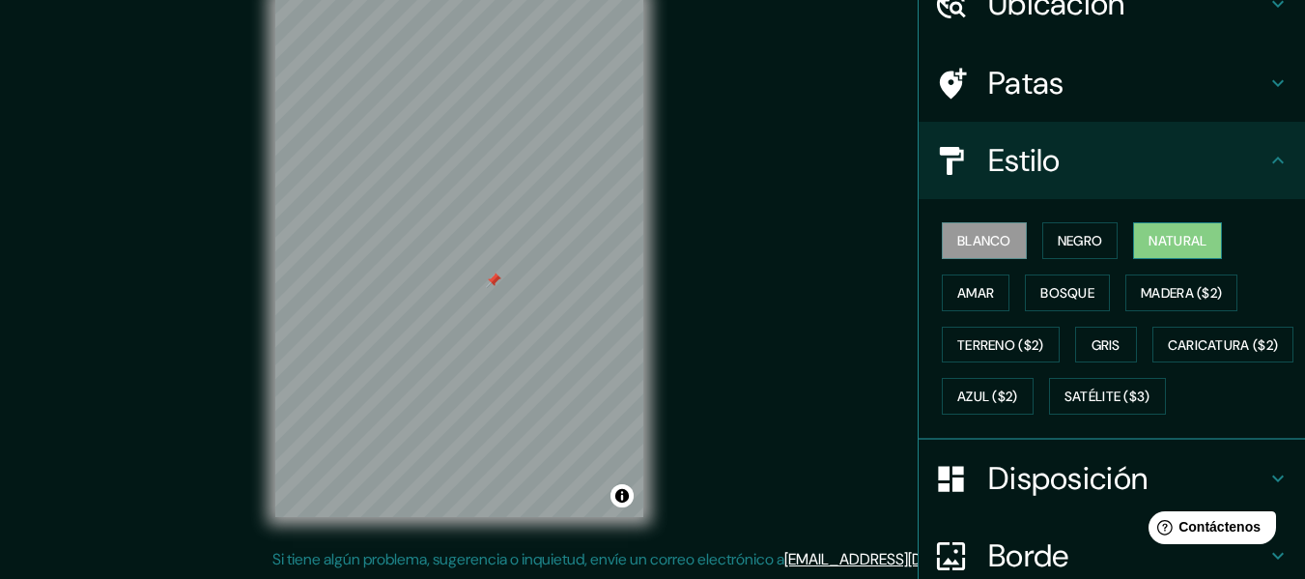
click at [1167, 230] on font "Natural" at bounding box center [1178, 240] width 58 height 25
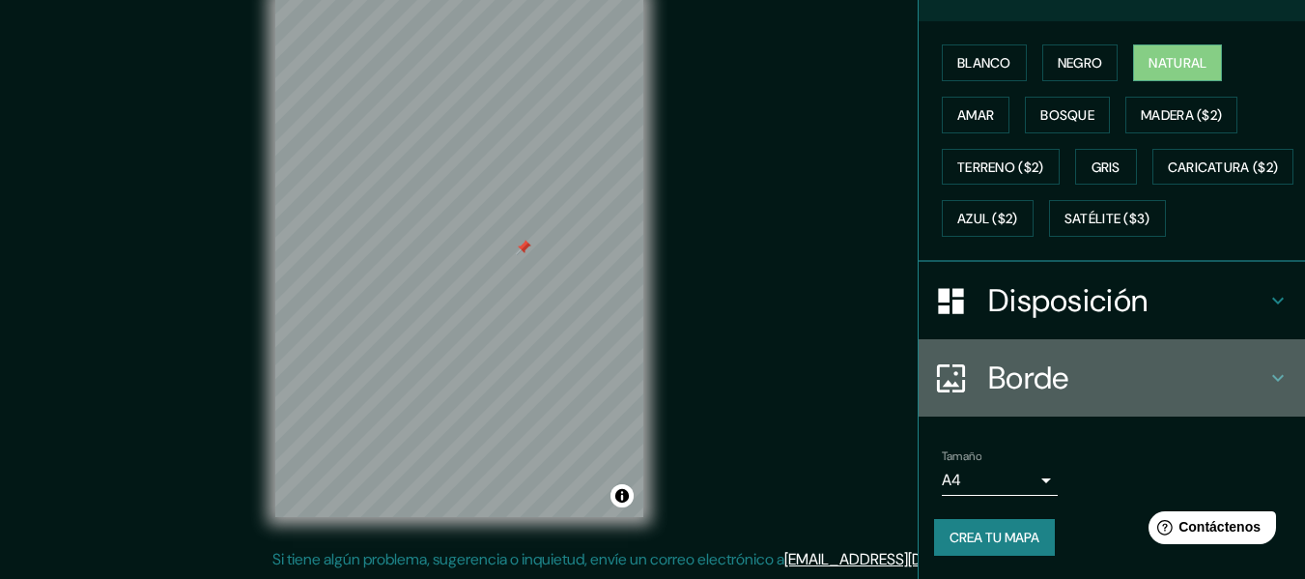
click at [1040, 380] on font "Borde" at bounding box center [1028, 378] width 81 height 41
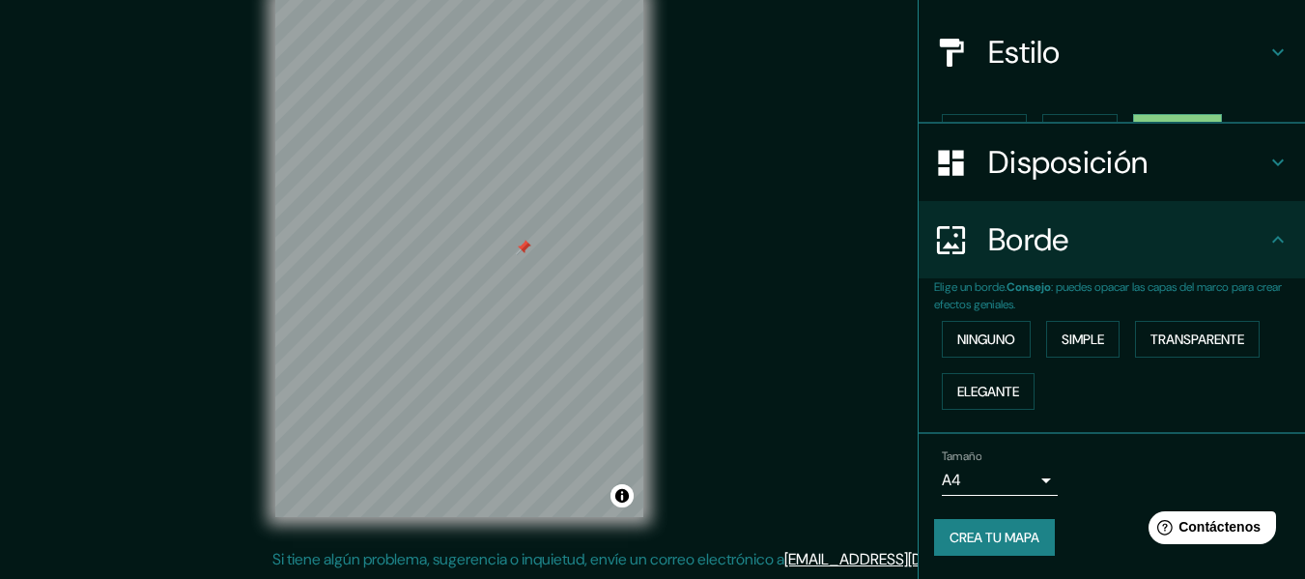
scroll to position [172, 0]
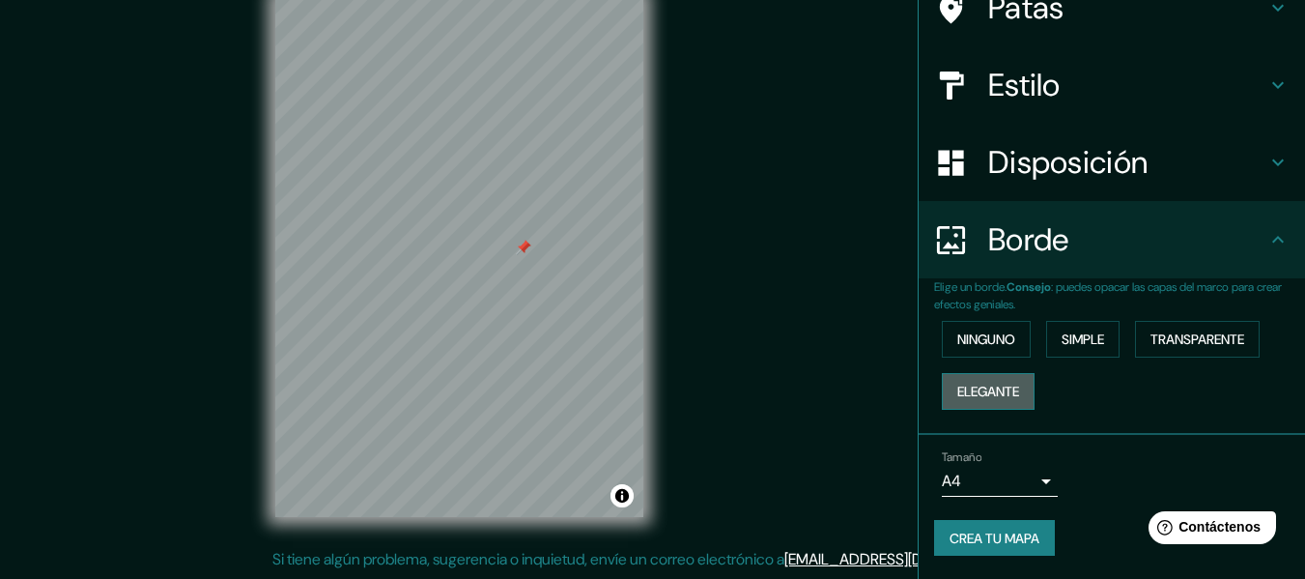
click at [996, 392] on font "Elegante" at bounding box center [989, 391] width 62 height 17
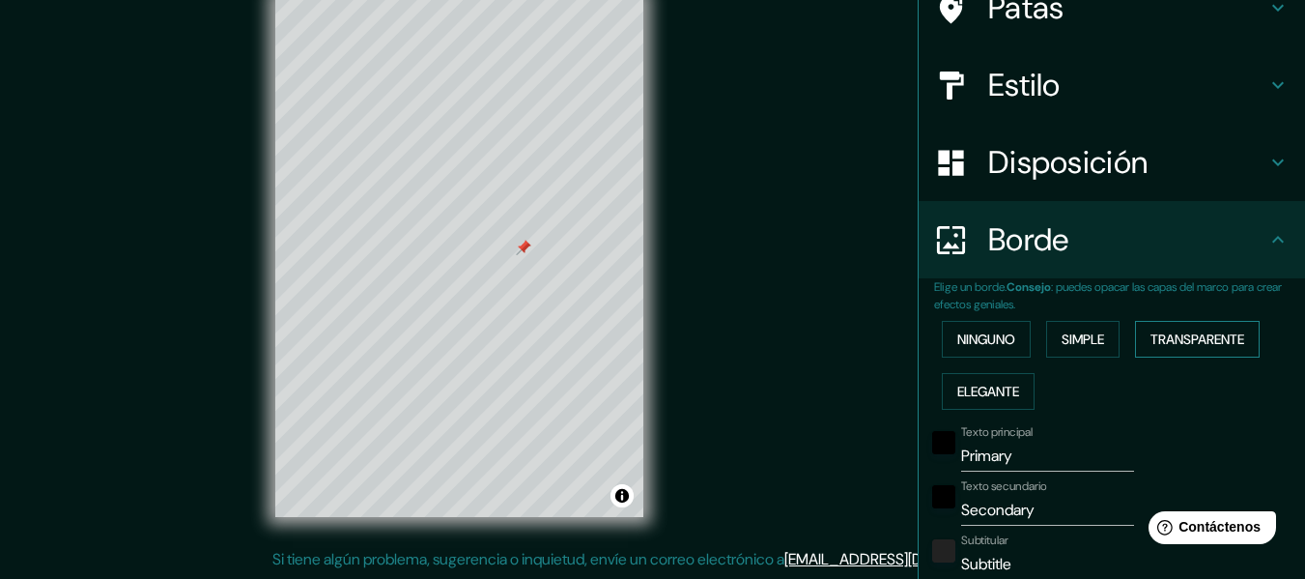
drag, startPoint x: 1148, startPoint y: 329, endPoint x: 1137, endPoint y: 335, distance: 12.6
click at [1151, 331] on font "Transparente" at bounding box center [1198, 339] width 94 height 25
click at [984, 336] on font "Ninguno" at bounding box center [987, 338] width 58 height 17
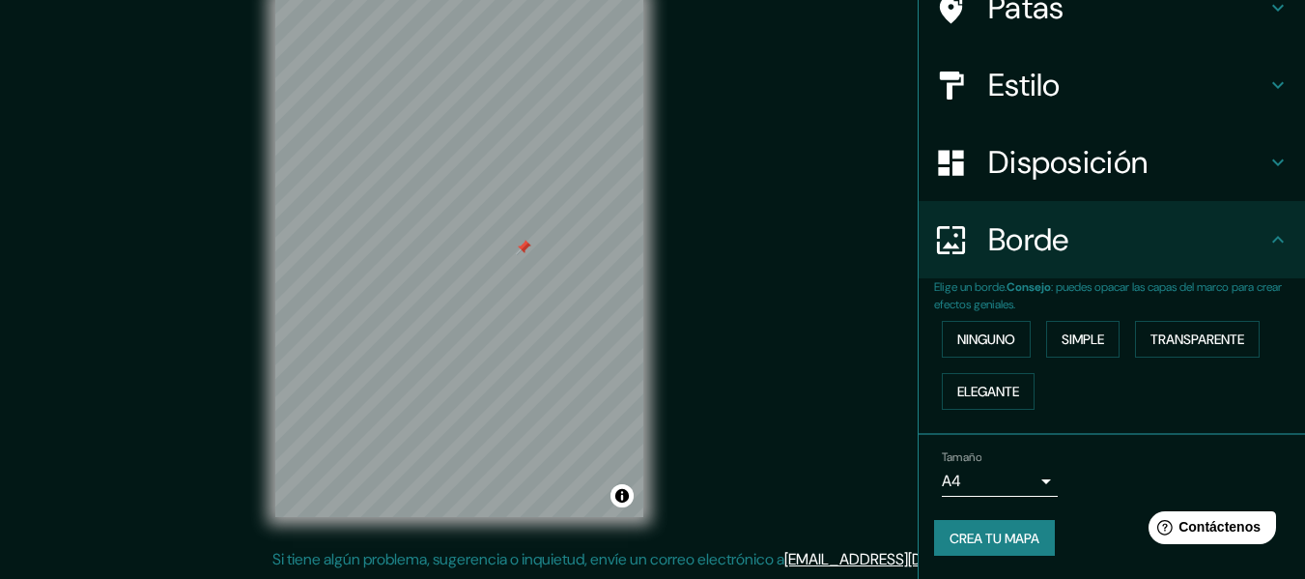
click at [1145, 156] on h4 "Disposición" at bounding box center [1127, 162] width 278 height 39
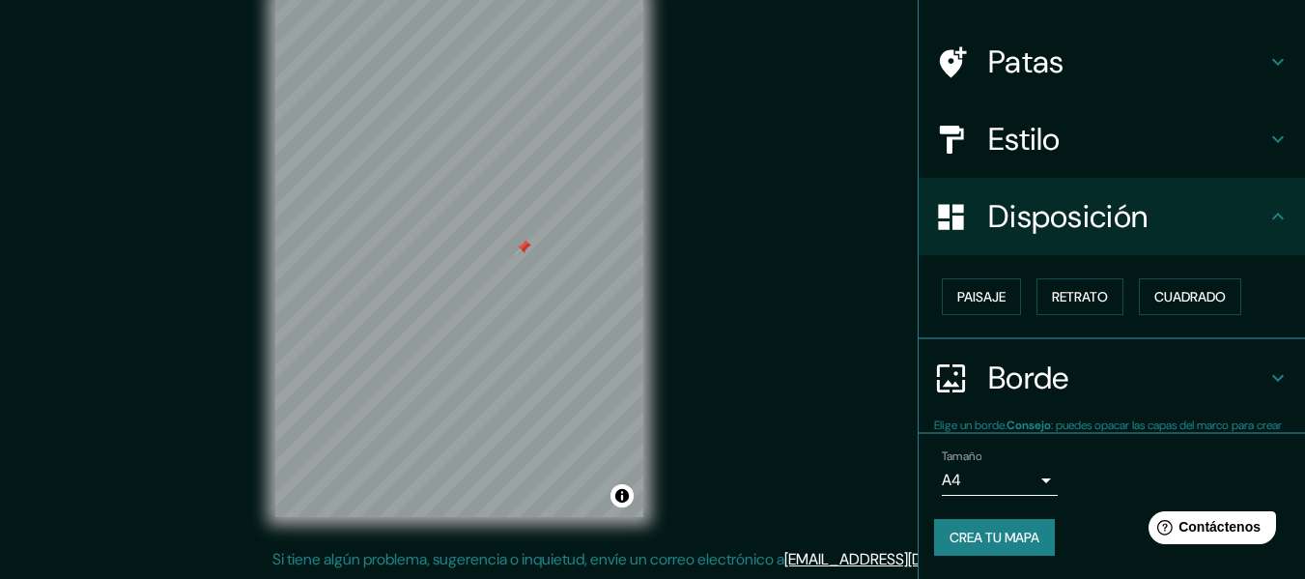
scroll to position [118, 0]
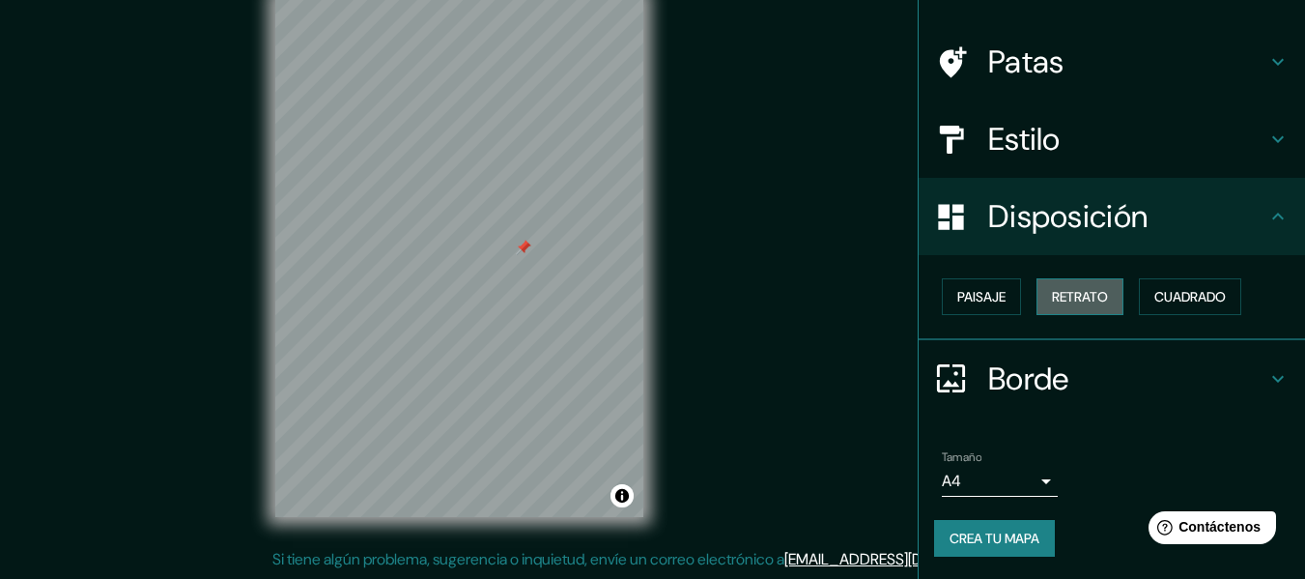
click at [1065, 291] on font "Retrato" at bounding box center [1080, 296] width 56 height 17
click at [1206, 305] on font "Cuadrado" at bounding box center [1191, 296] width 72 height 17
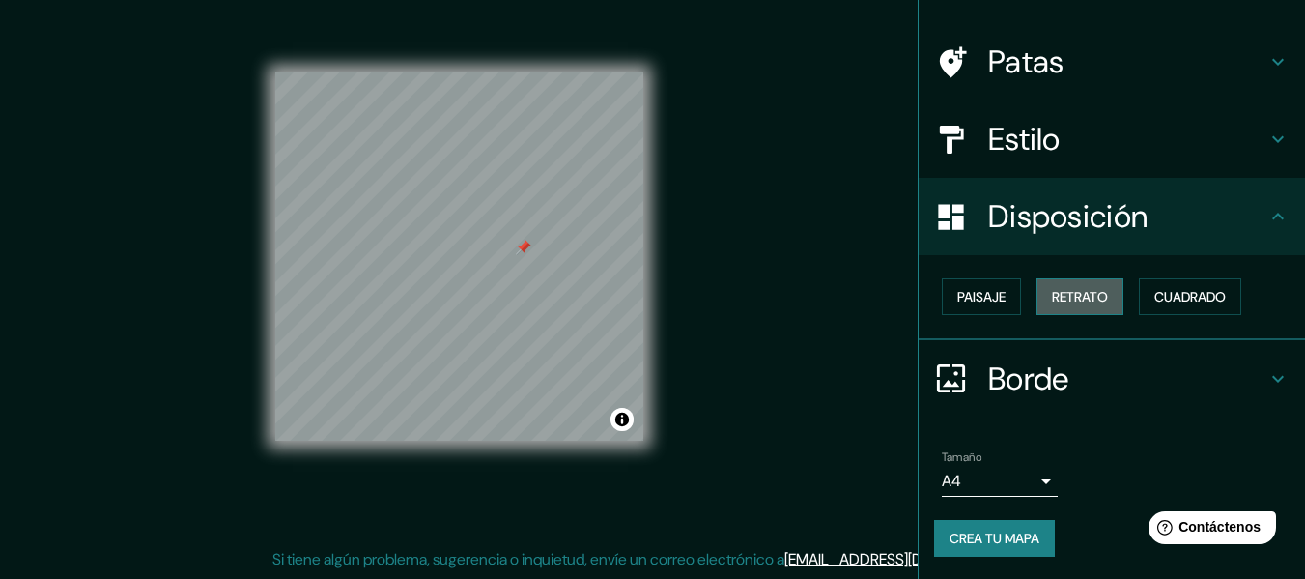
click at [1100, 296] on button "Retrato" at bounding box center [1080, 296] width 87 height 37
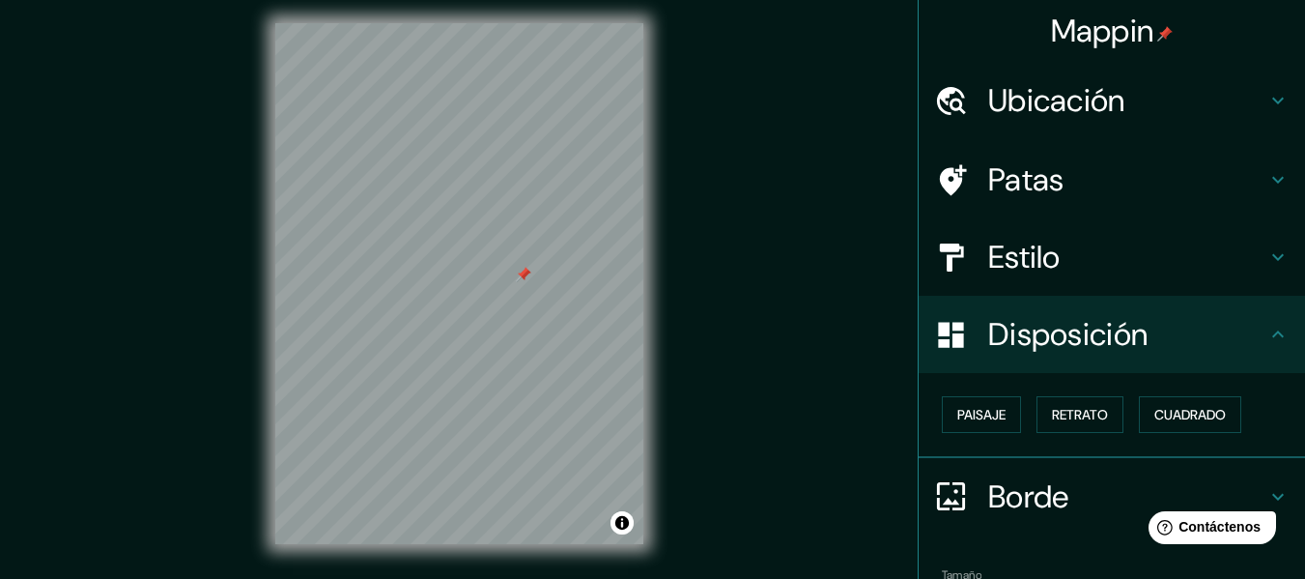
scroll to position [0, 0]
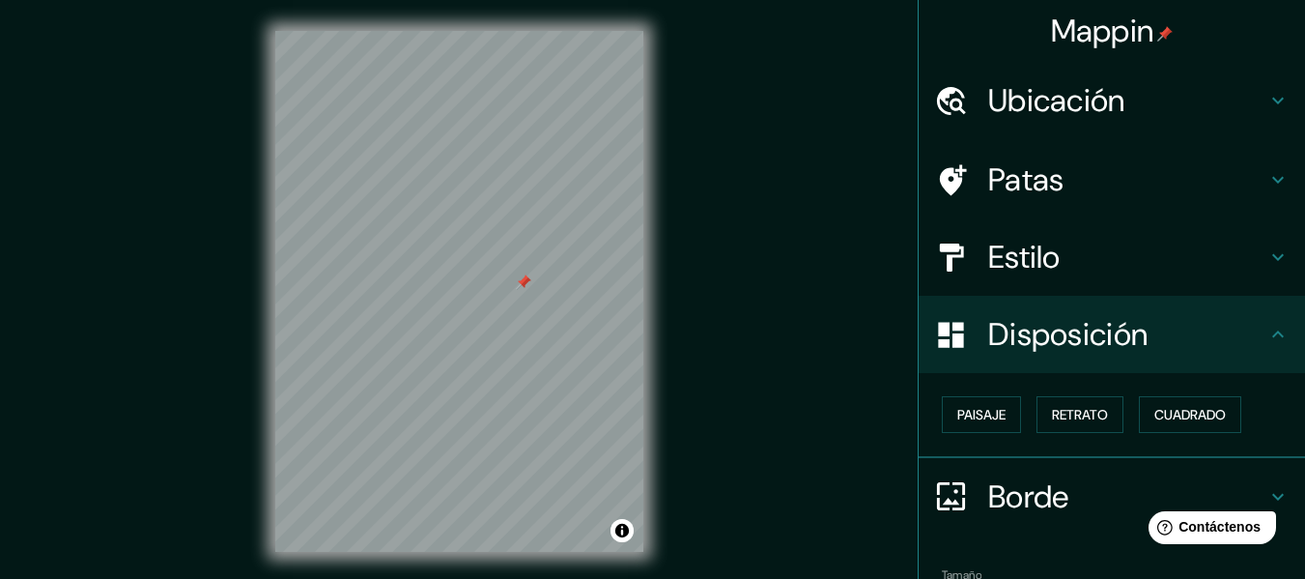
click at [1121, 279] on div "Estilo" at bounding box center [1112, 256] width 386 height 77
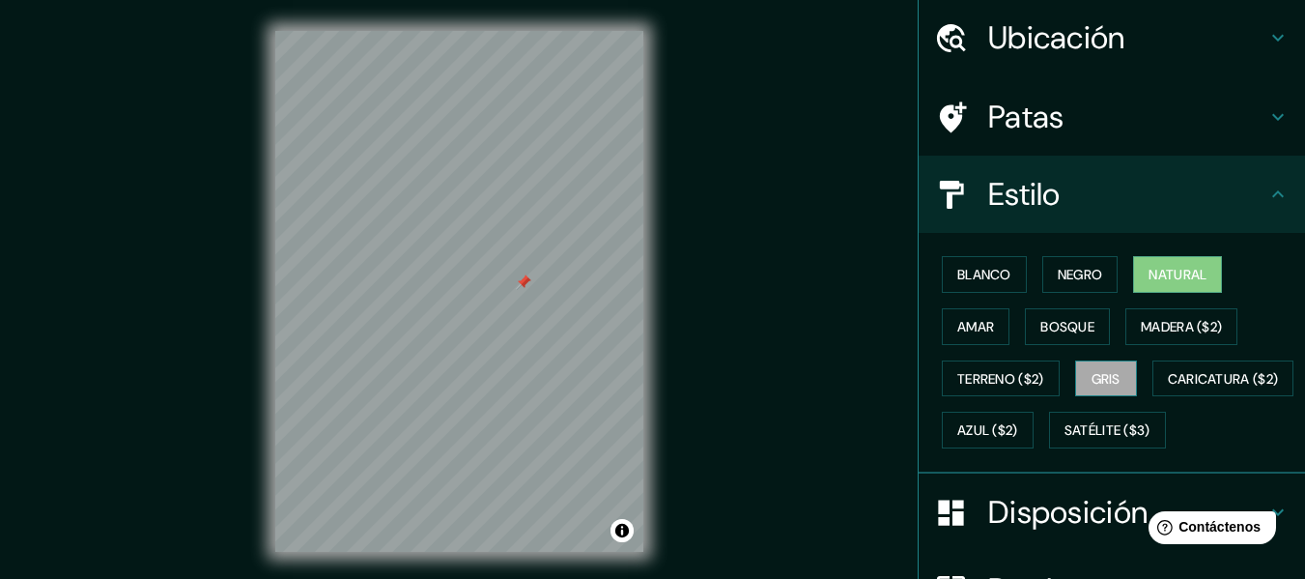
scroll to position [97, 0]
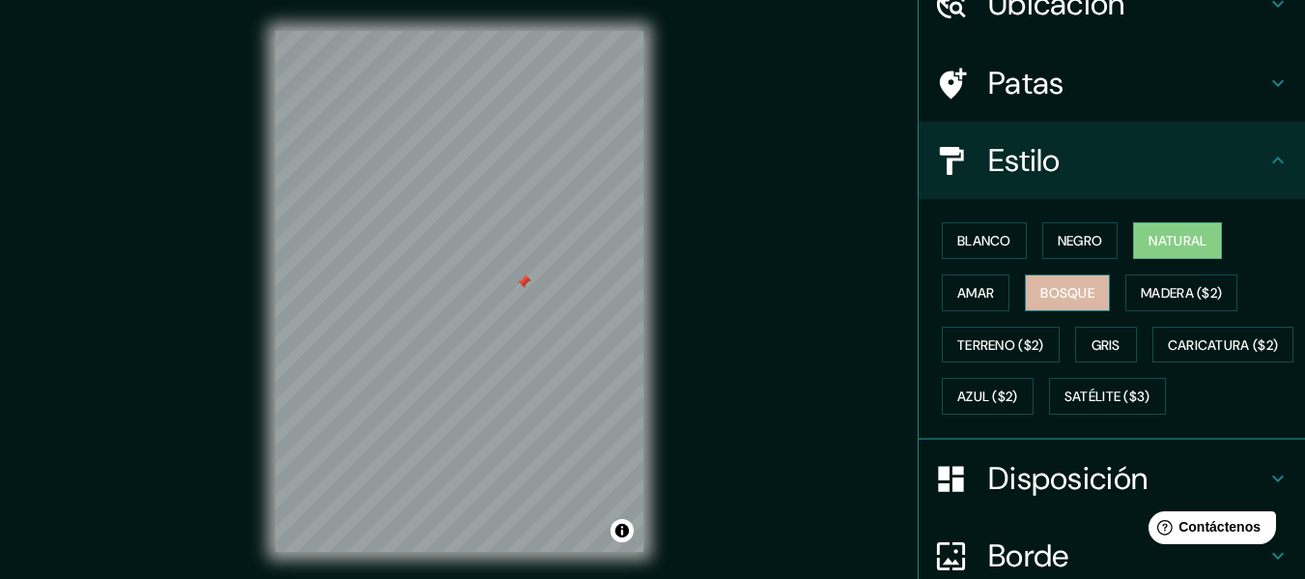
click at [1078, 297] on font "Bosque" at bounding box center [1068, 292] width 54 height 17
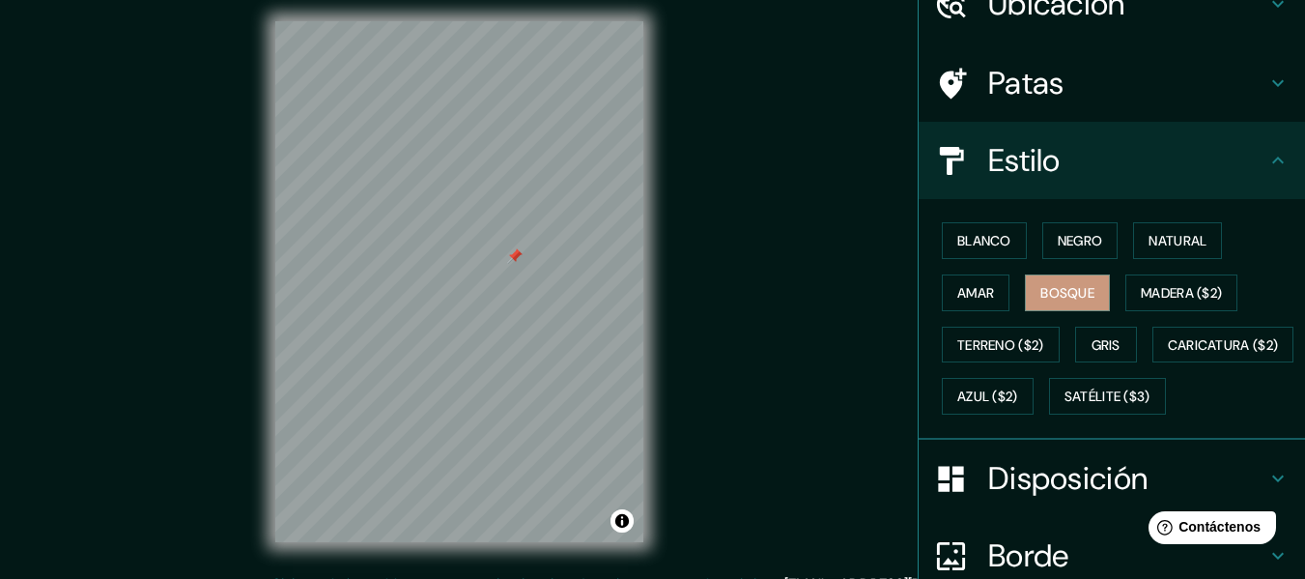
scroll to position [11, 0]
click at [987, 233] on font "Blanco" at bounding box center [985, 240] width 54 height 17
